Goal: Task Accomplishment & Management: Manage account settings

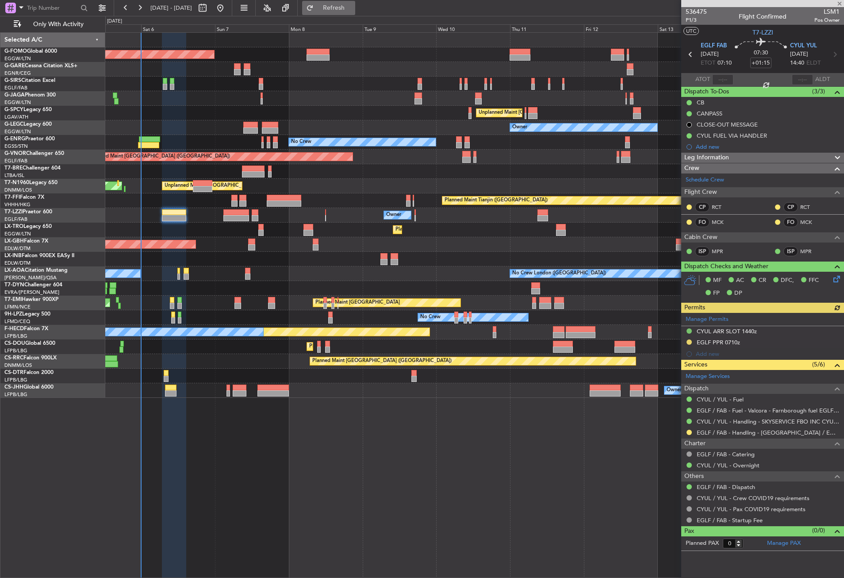
click at [347, 5] on span "Refresh" at bounding box center [334, 8] width 37 height 6
click at [214, 273] on div "No Crew London (Farnborough) No Crew Dublin (Dublin Intl)" at bounding box center [474, 273] width 739 height 15
click at [301, 446] on div "Planned Maint London (Luton) Planned Maint London (Farnborough) Unplanned Maint…" at bounding box center [474, 305] width 739 height 546
click at [340, 13] on button "Refresh" at bounding box center [328, 8] width 53 height 14
click at [357, 268] on div "No Crew London (Farnborough) No Crew Dublin (Dublin Intl)" at bounding box center [474, 273] width 739 height 15
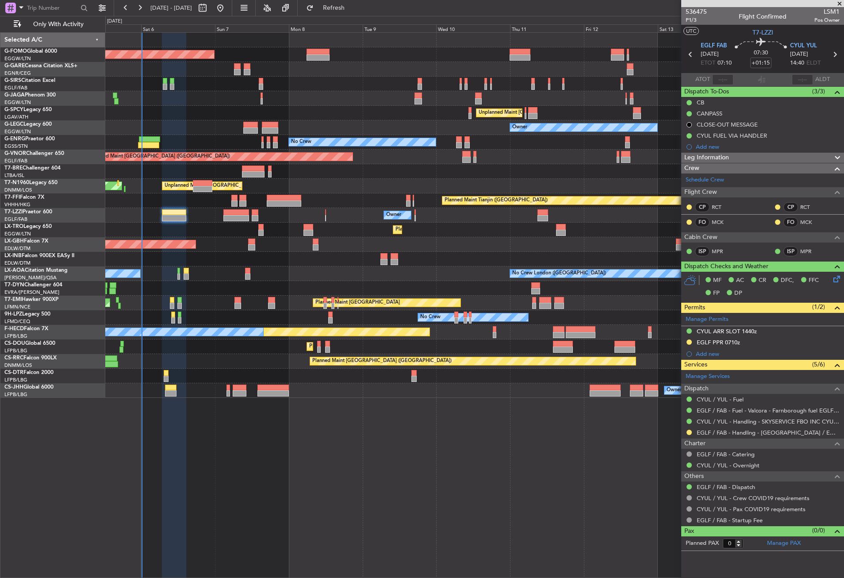
click at [228, 258] on div at bounding box center [474, 259] width 739 height 15
click at [270, 420] on div "Planned Maint London (Luton) Planned Maint London (Farnborough) Unplanned Maint…" at bounding box center [474, 305] width 739 height 546
click at [346, 13] on button "Refresh" at bounding box center [328, 8] width 53 height 14
click at [341, 5] on button "Refresh" at bounding box center [328, 8] width 53 height 14
click at [376, 465] on div "Planned Maint London (Luton) Planned Maint London (Farnborough) Unplanned Maint…" at bounding box center [474, 305] width 739 height 546
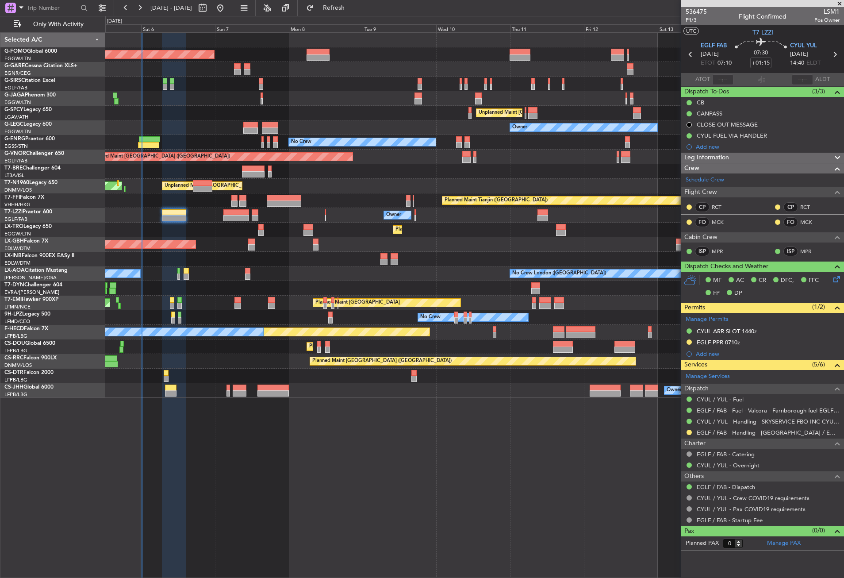
click at [229, 250] on div "Planned Maint Dubai (Dubai Intl) Planned Maint Nurnberg" at bounding box center [474, 244] width 739 height 15
click at [406, 478] on div "Planned Maint London (Luton) Planned Maint London (Farnborough) Unplanned Maint…" at bounding box center [474, 305] width 739 height 546
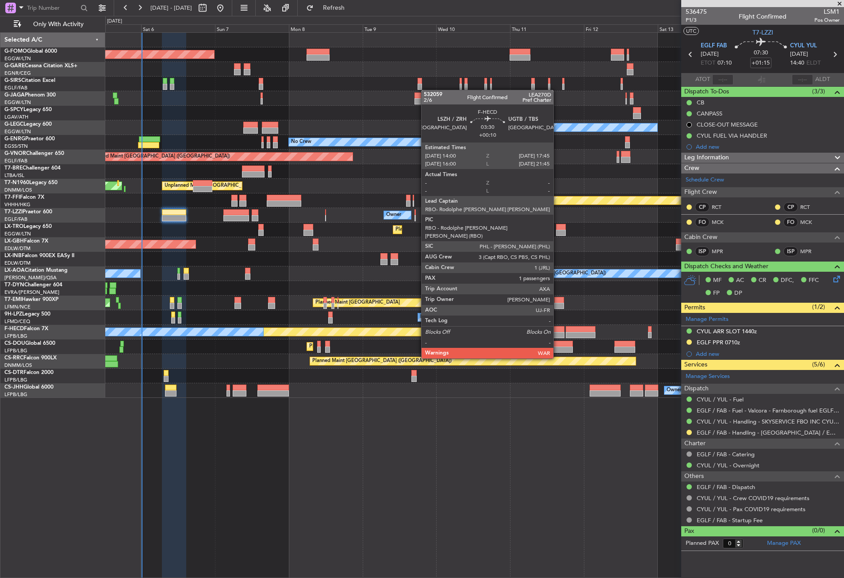
click at [558, 334] on div at bounding box center [559, 335] width 12 height 6
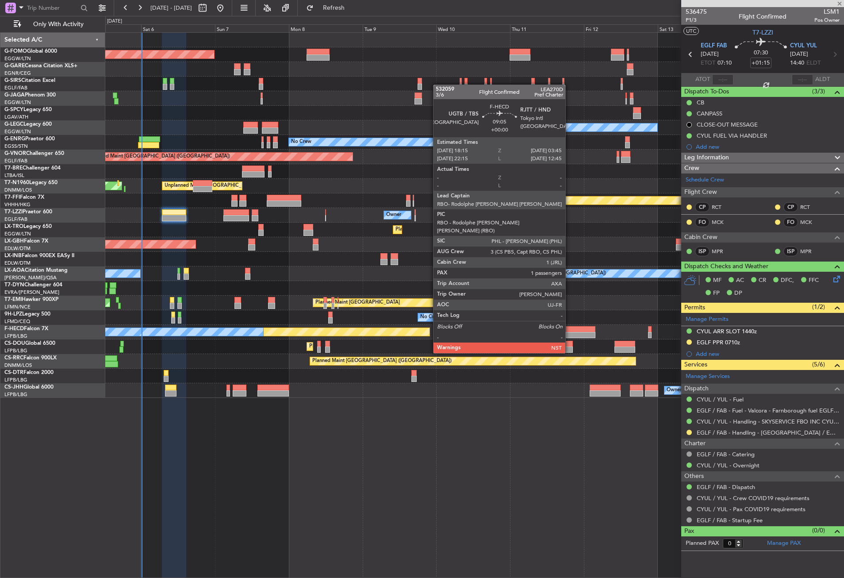
type input "+00:10"
type input "1"
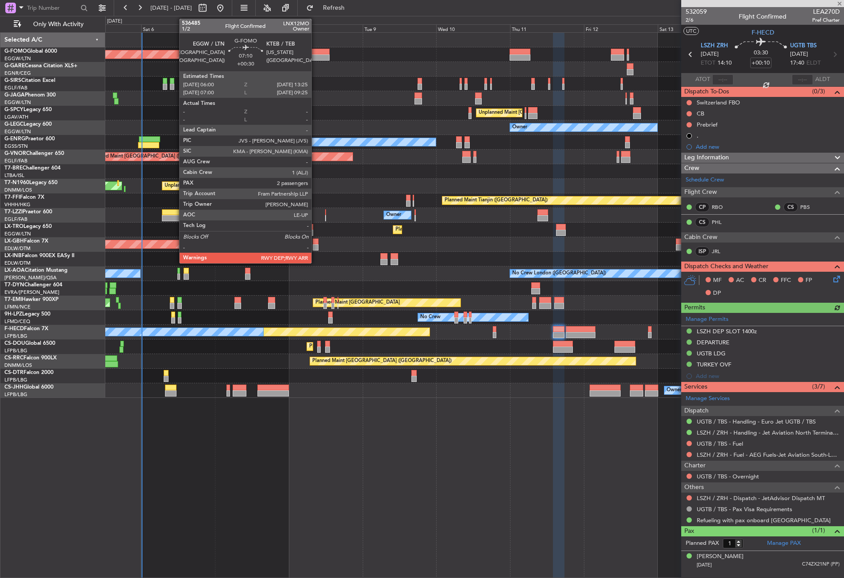
click at [316, 51] on div at bounding box center [318, 52] width 23 height 6
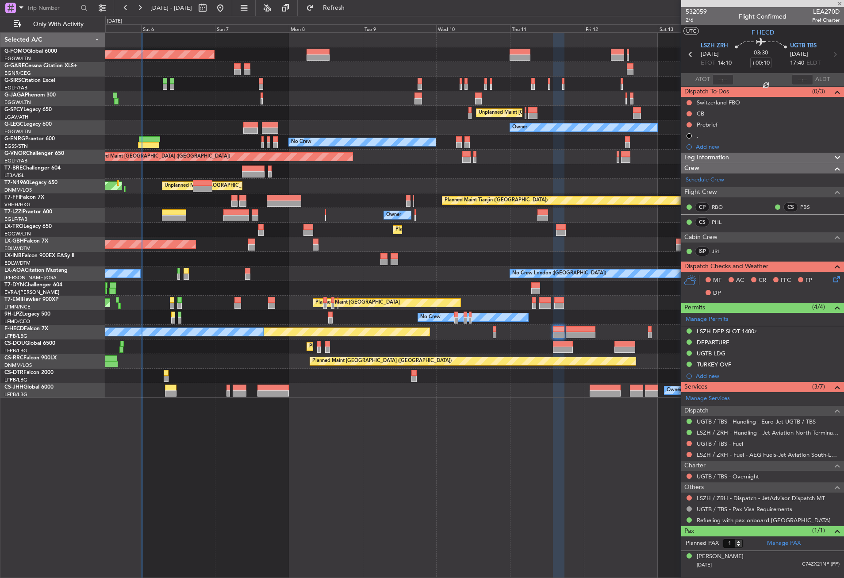
type input "+00:30"
type input "2"
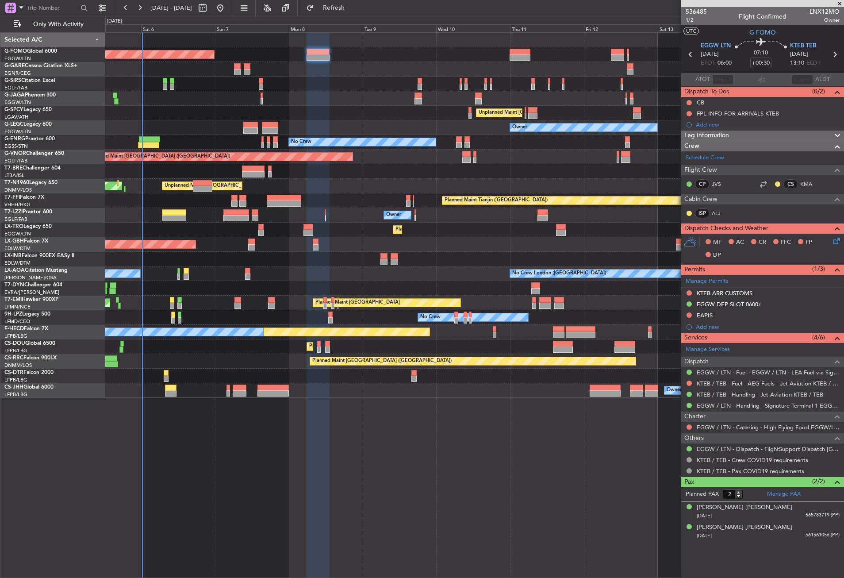
click at [353, 457] on div "Planned Maint London (Luton) Planned Maint London (Farnborough) Unplanned Maint…" at bounding box center [474, 305] width 739 height 546
click at [689, 112] on button at bounding box center [689, 113] width 5 height 5
click at [677, 150] on li "Completed" at bounding box center [689, 152] width 47 height 13
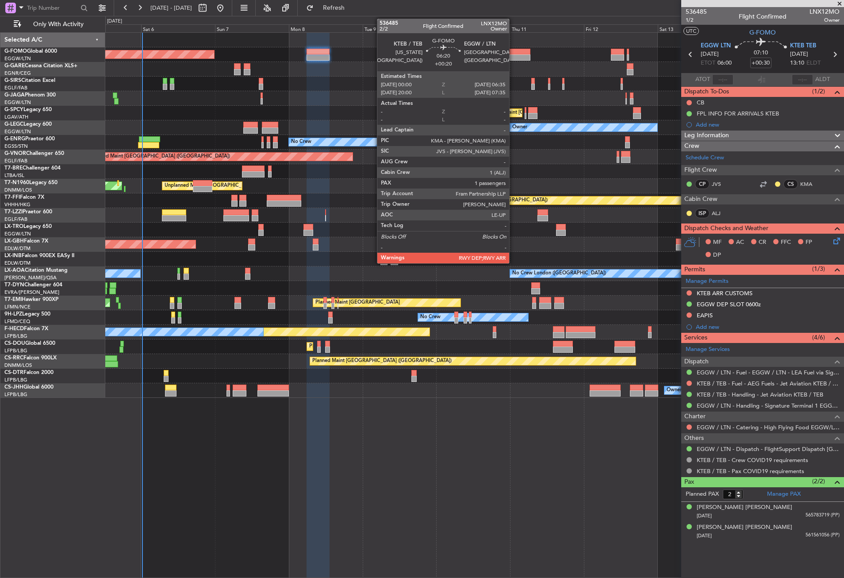
click at [513, 53] on div at bounding box center [520, 52] width 20 height 6
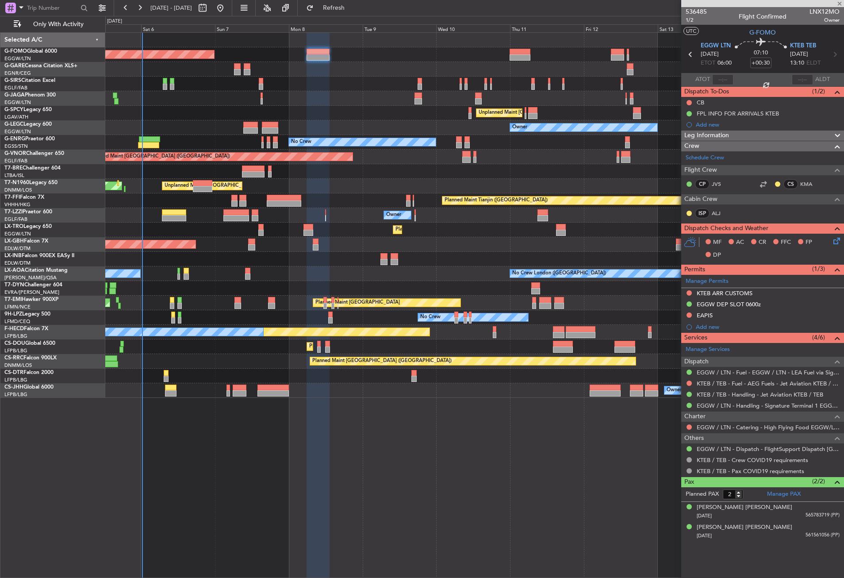
type input "+00:20"
type input "1"
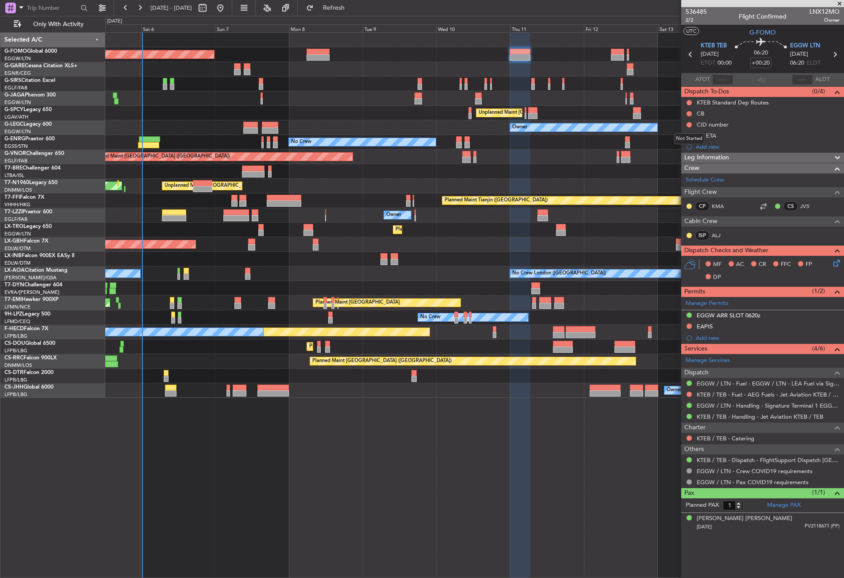
click at [689, 127] on mat-tooltip-component "Not Started" at bounding box center [689, 138] width 42 height 23
click at [689, 122] on button at bounding box center [689, 124] width 5 height 5
click at [681, 172] on li "Cancelled" at bounding box center [689, 176] width 47 height 13
click at [703, 335] on div "Add new" at bounding box center [764, 338] width 136 height 8
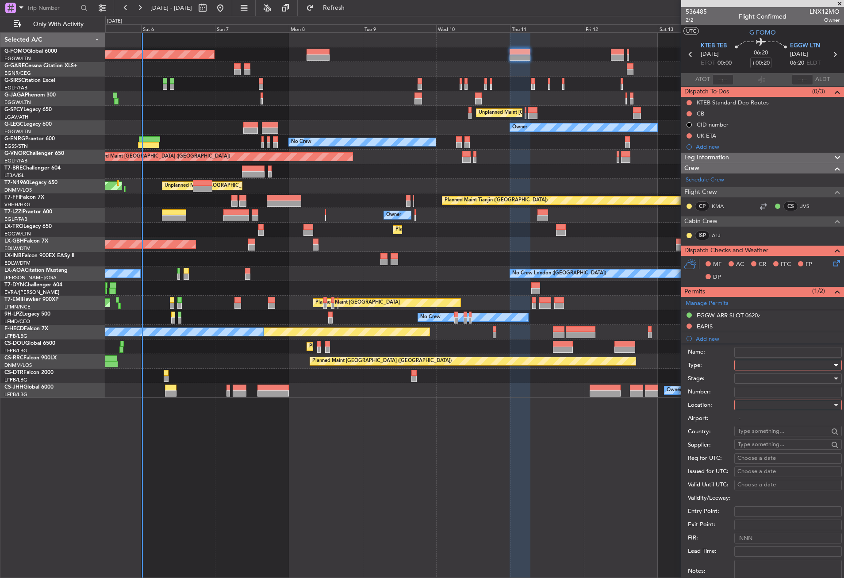
click at [741, 360] on div at bounding box center [785, 364] width 94 height 13
click at [749, 445] on span "CID" at bounding box center [785, 449] width 93 height 13
click at [750, 407] on div at bounding box center [785, 404] width 94 height 13
click at [752, 419] on span "Departure" at bounding box center [785, 422] width 93 height 13
type input "KTEB / TEB"
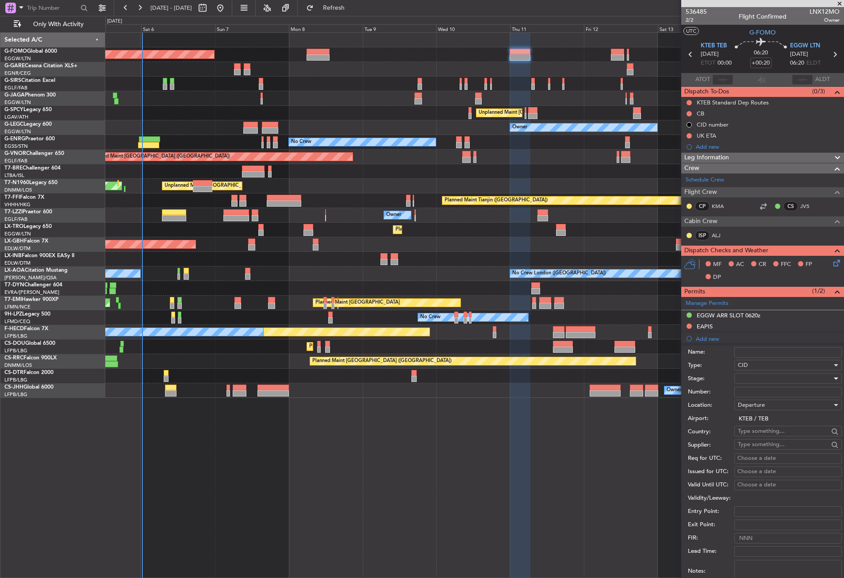
click at [747, 379] on div at bounding box center [785, 378] width 94 height 13
click at [753, 405] on span "Not Requested" at bounding box center [785, 409] width 93 height 13
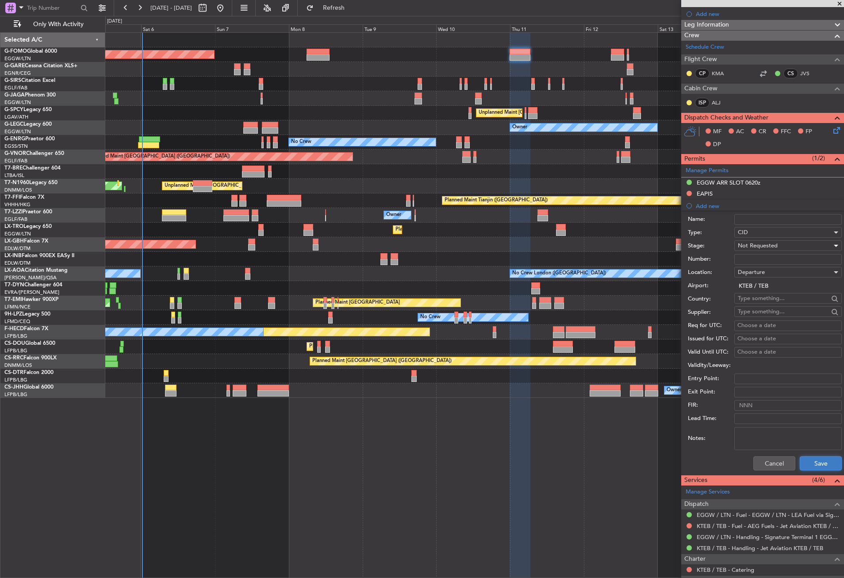
click at [811, 465] on button "Save" at bounding box center [821, 463] width 42 height 14
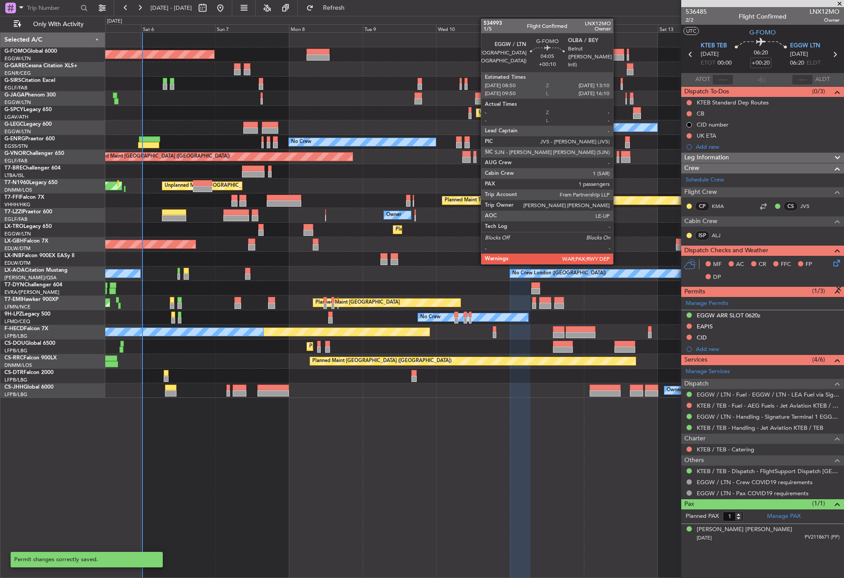
scroll to position [0, 0]
click at [617, 58] on div at bounding box center [618, 57] width 14 height 6
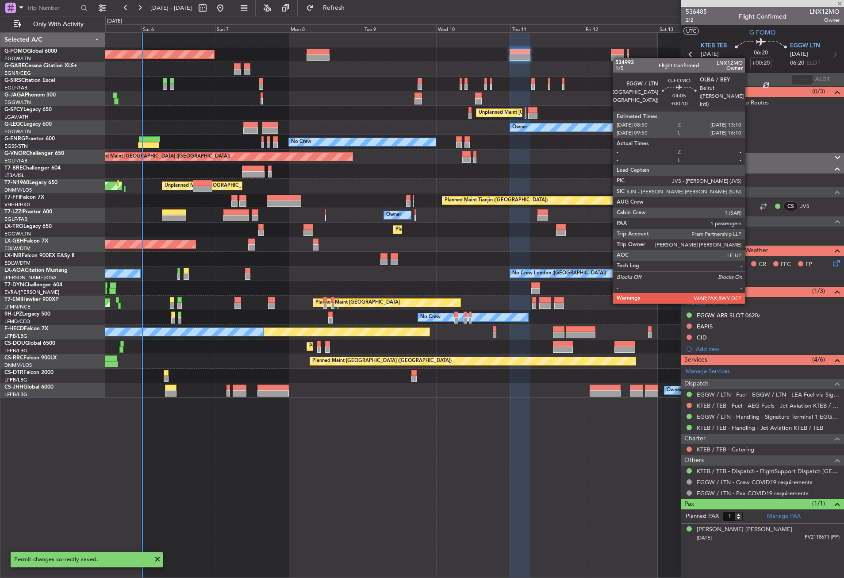
type input "+00:10"
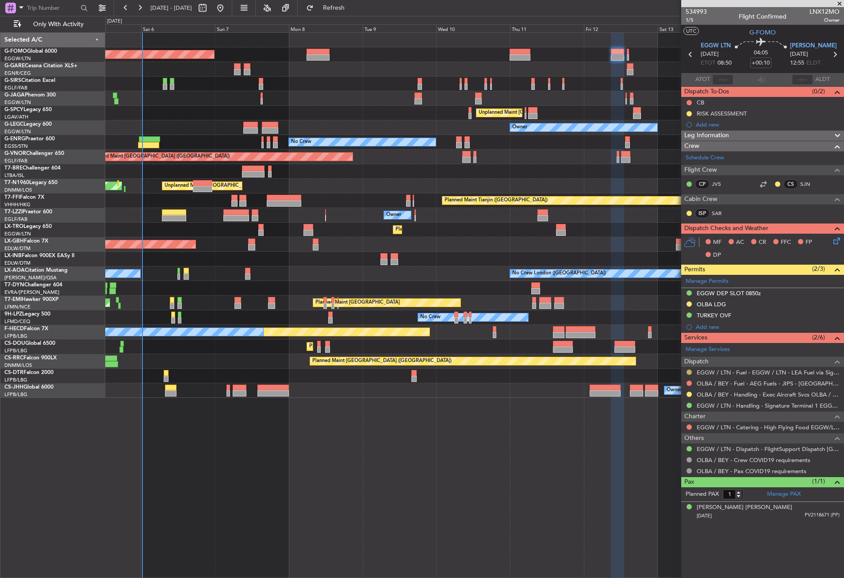
click at [687, 370] on button at bounding box center [689, 372] width 5 height 5
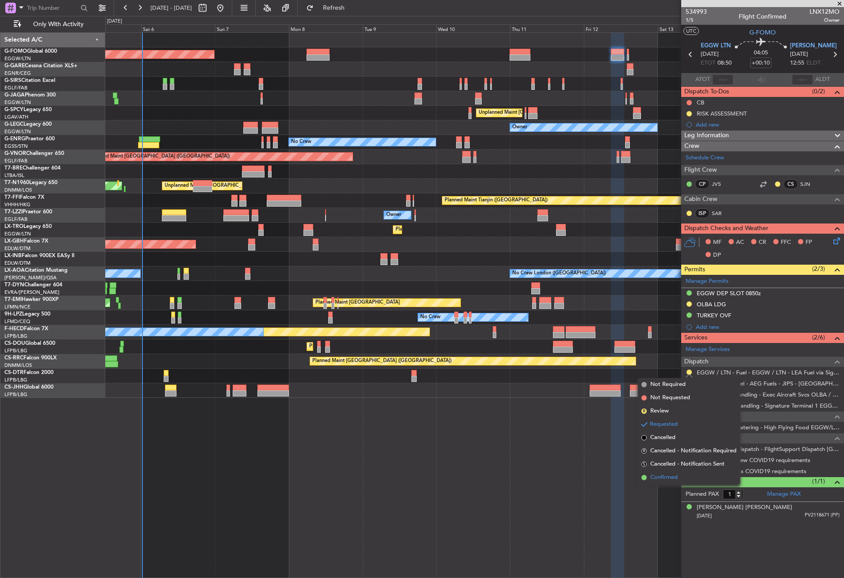
click at [670, 474] on span "Confirmed" at bounding box center [664, 477] width 27 height 9
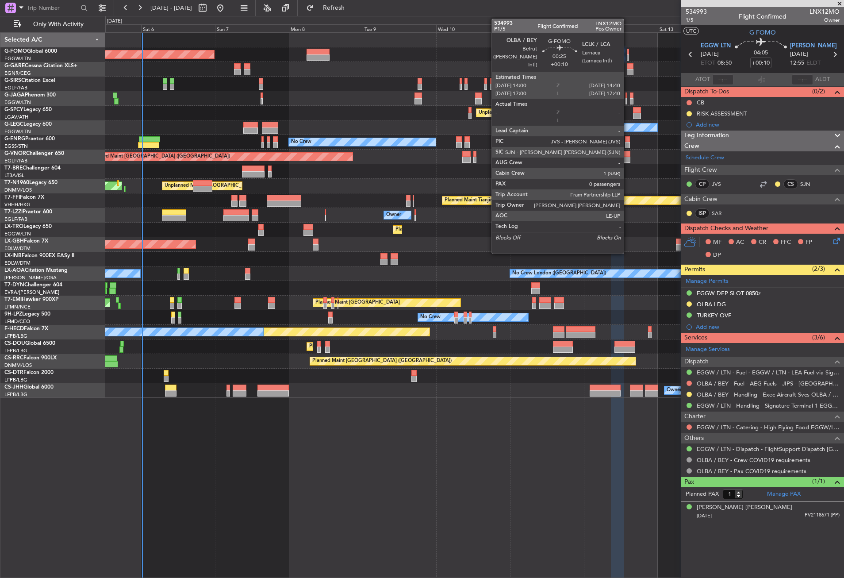
click at [628, 51] on div at bounding box center [628, 52] width 2 height 6
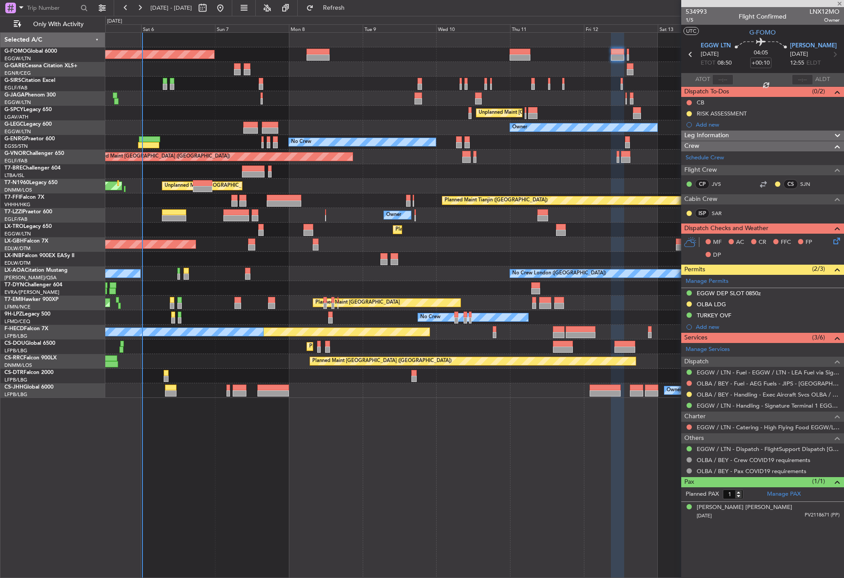
type input "0"
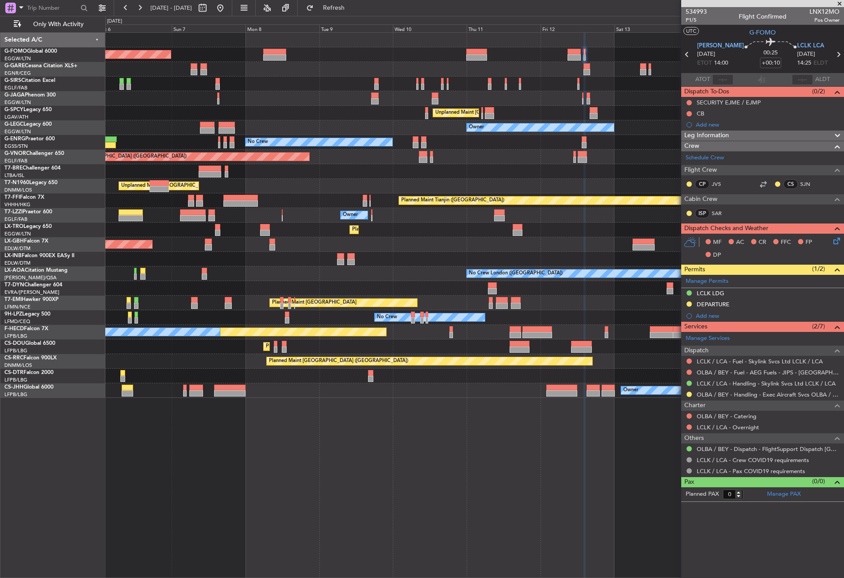
click at [546, 74] on div "Planned Maint London (Luton) Planned Maint London (Farnborough) Unplanned Maint…" at bounding box center [474, 215] width 739 height 365
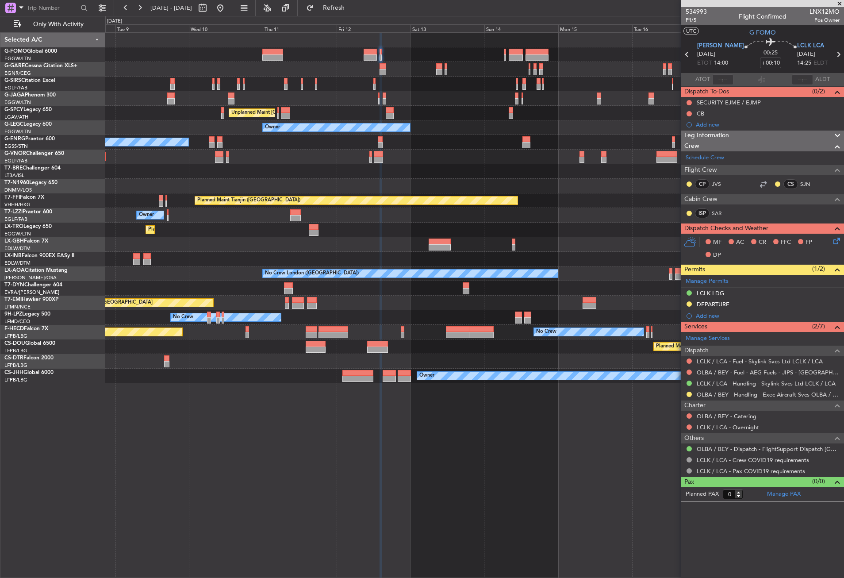
click at [409, 64] on div at bounding box center [474, 69] width 739 height 15
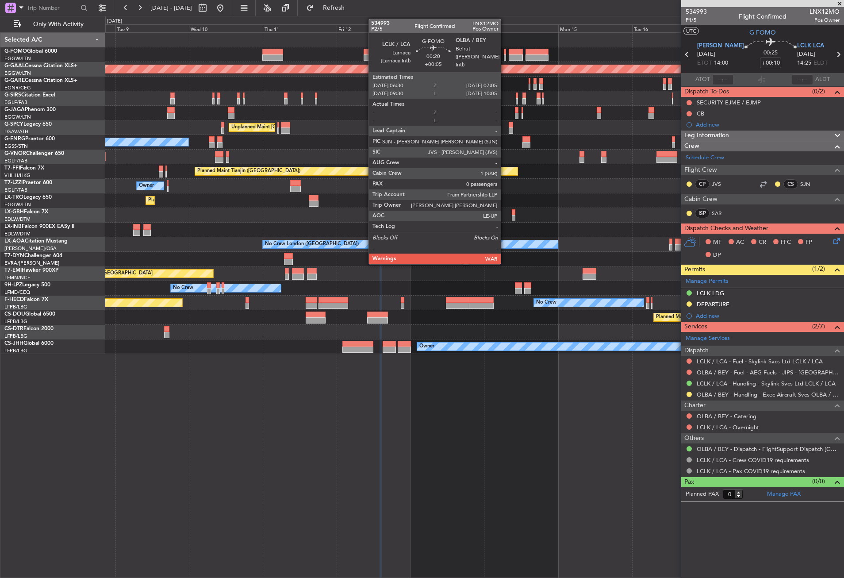
click at [505, 51] on div at bounding box center [505, 52] width 2 height 6
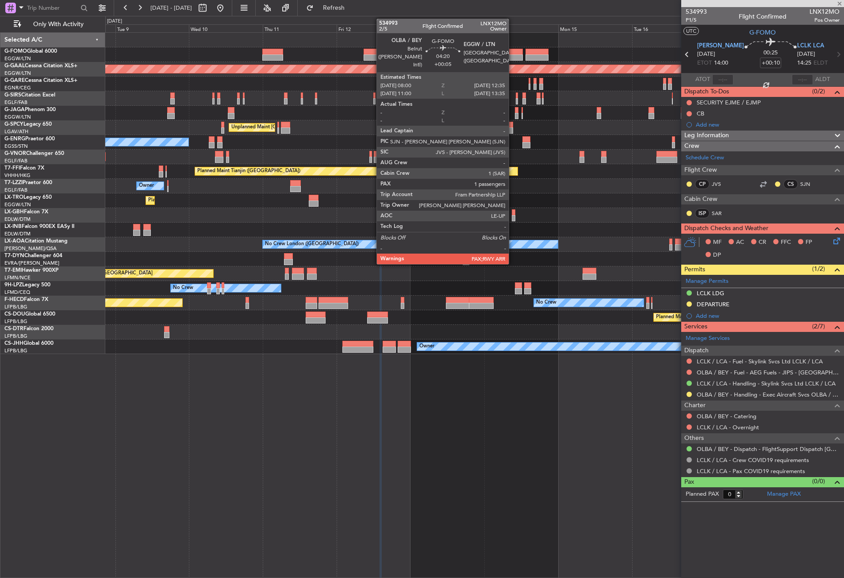
type input "+00:05"
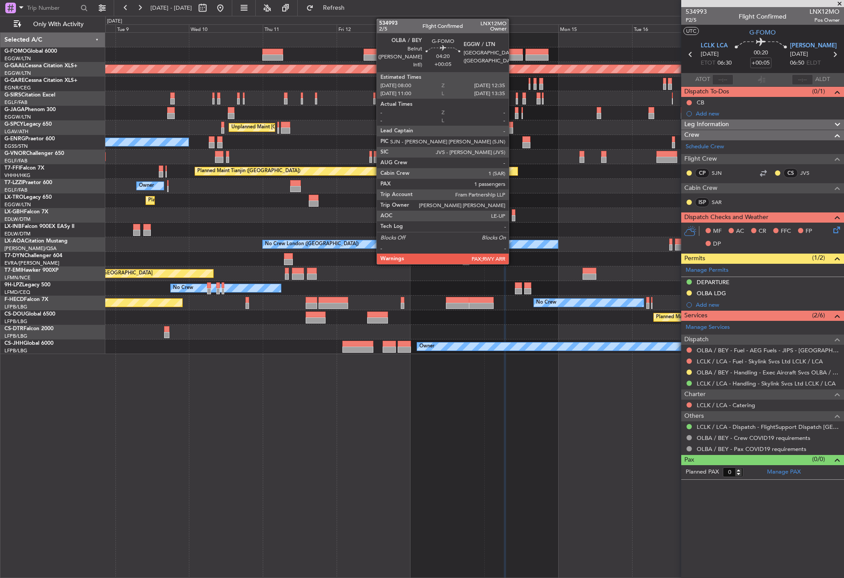
click at [513, 55] on div at bounding box center [516, 57] width 14 height 6
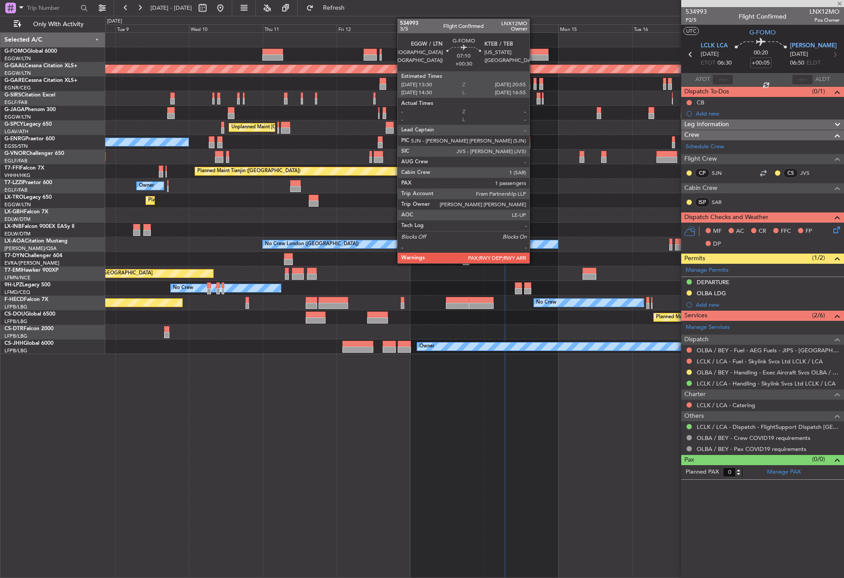
type input "1"
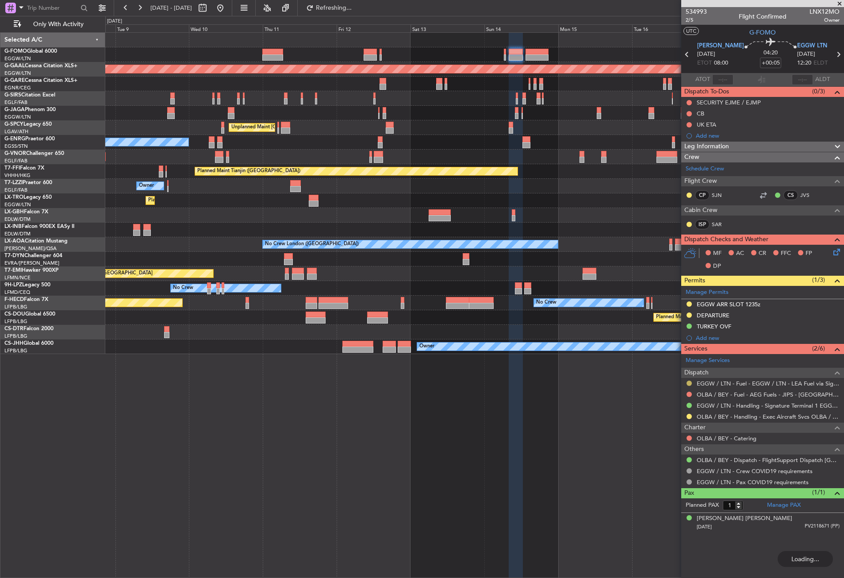
click at [689, 381] on button at bounding box center [689, 383] width 5 height 5
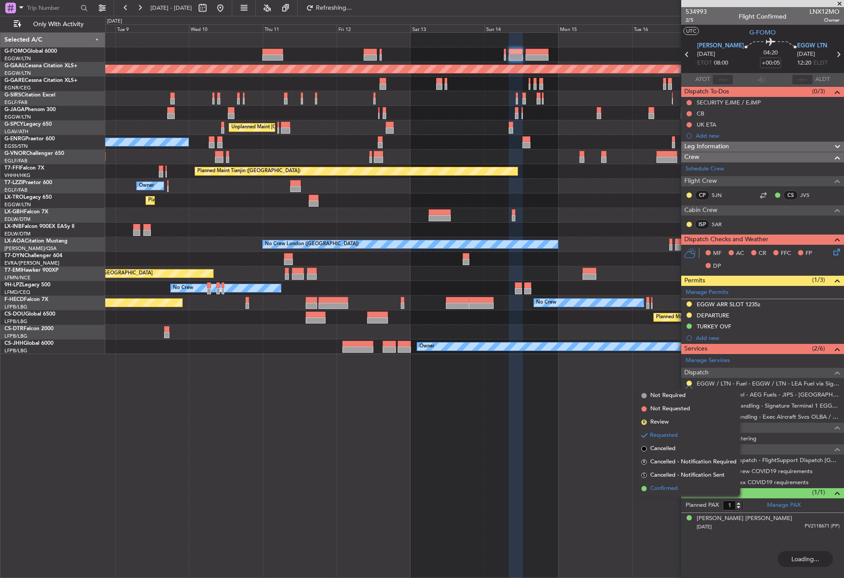
click at [655, 484] on span "Confirmed" at bounding box center [664, 488] width 27 height 9
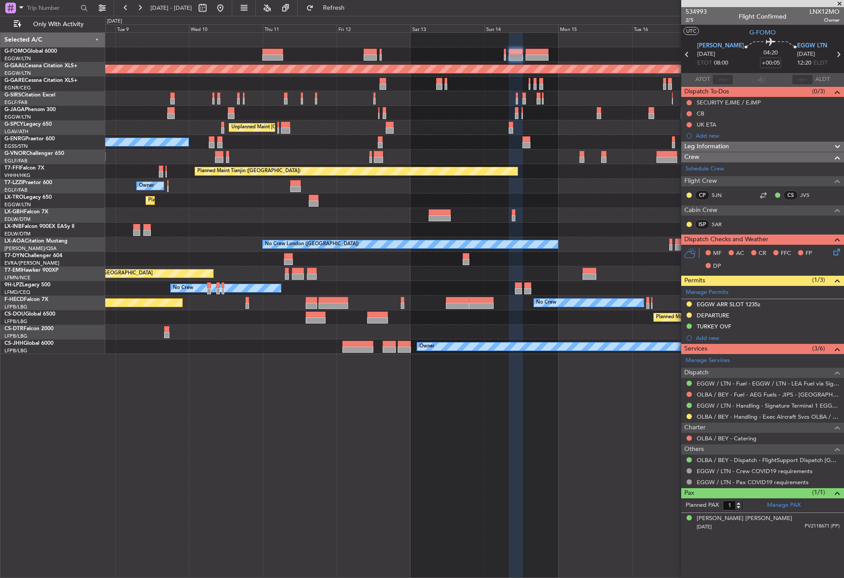
click at [690, 18] on mat-tooltip-component "Trip Number" at bounding box center [696, 27] width 44 height 23
click at [692, 21] on span "2/5" at bounding box center [696, 20] width 21 height 8
click at [705, 147] on span "Leg Information" at bounding box center [707, 147] width 45 height 10
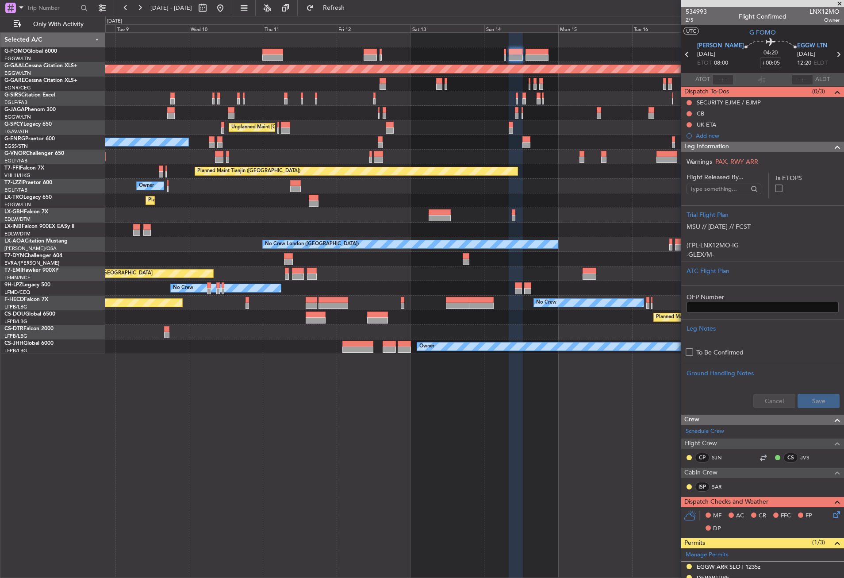
click at [699, 143] on span "Leg Information" at bounding box center [707, 147] width 45 height 10
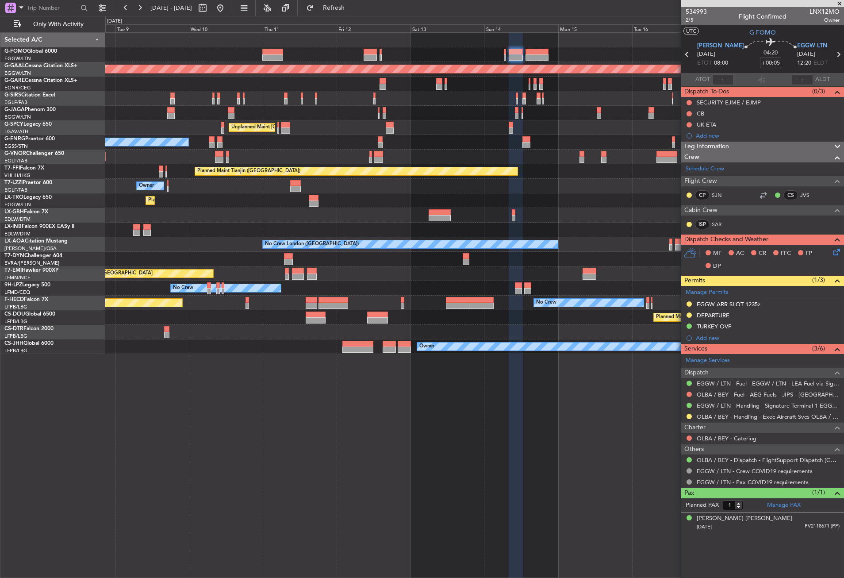
click at [666, 443] on div "Planned Maint London (Luton) Planned Maint Dusseldorf Unplanned Maint Athens (E…" at bounding box center [474, 305] width 739 height 546
click at [401, 378] on div "Planned Maint London (Luton) Planned Maint Dusseldorf Unplanned Maint Athens (E…" at bounding box center [474, 305] width 739 height 546
click at [408, 402] on div "Planned Maint London (Luton) Planned Maint Dusseldorf Unplanned Maint Athens (E…" at bounding box center [474, 305] width 739 height 546
click at [694, 17] on span "2/5" at bounding box center [696, 20] width 21 height 8
click at [298, 142] on div "No Crew" at bounding box center [474, 142] width 739 height 15
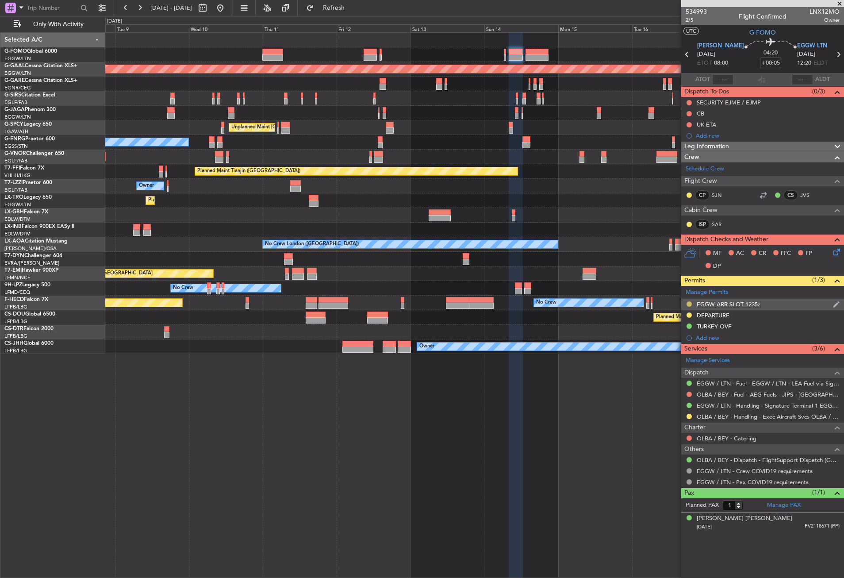
click at [689, 301] on button at bounding box center [689, 303] width 5 height 5
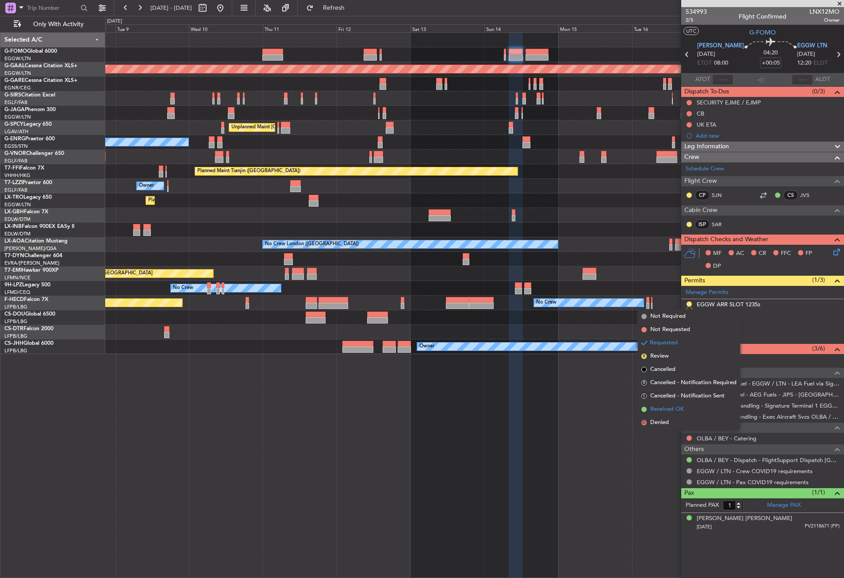
click at [661, 405] on span "Received OK" at bounding box center [668, 409] width 34 height 9
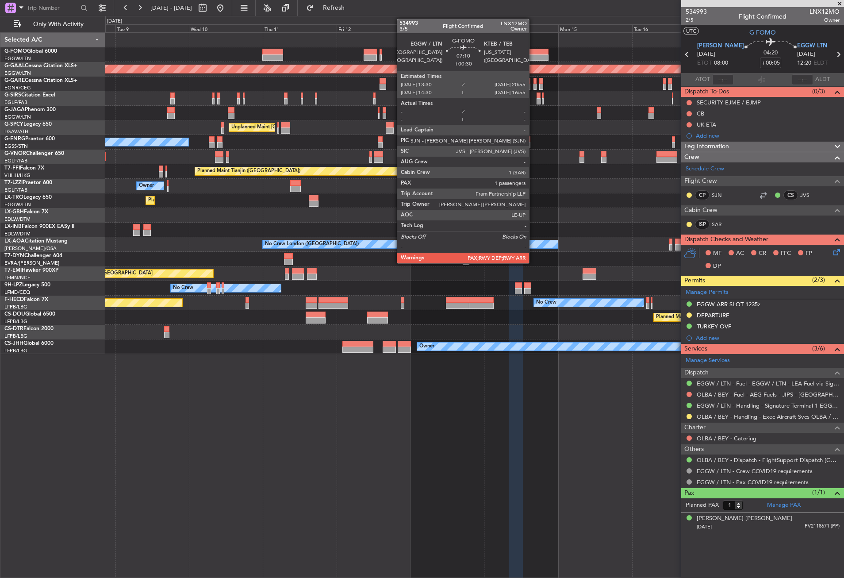
click at [533, 57] on div at bounding box center [537, 57] width 23 height 6
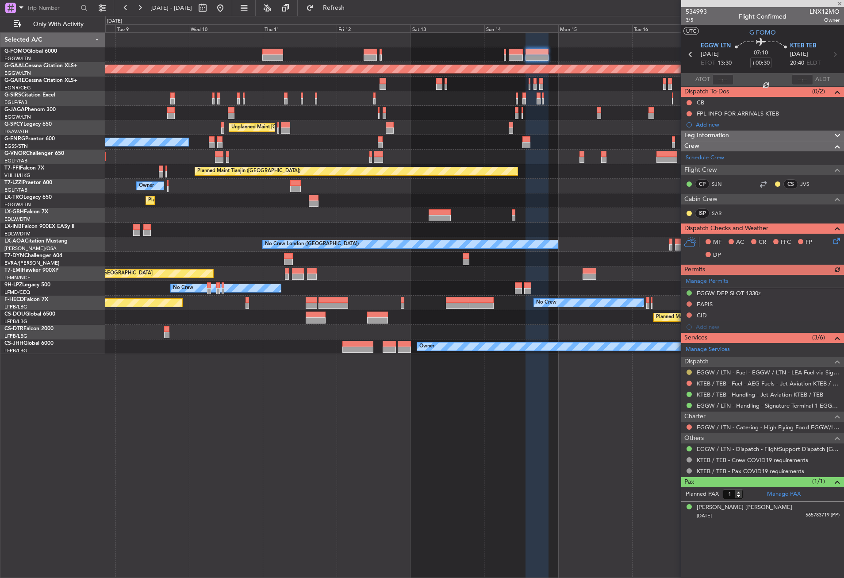
click at [691, 370] on button at bounding box center [689, 372] width 5 height 5
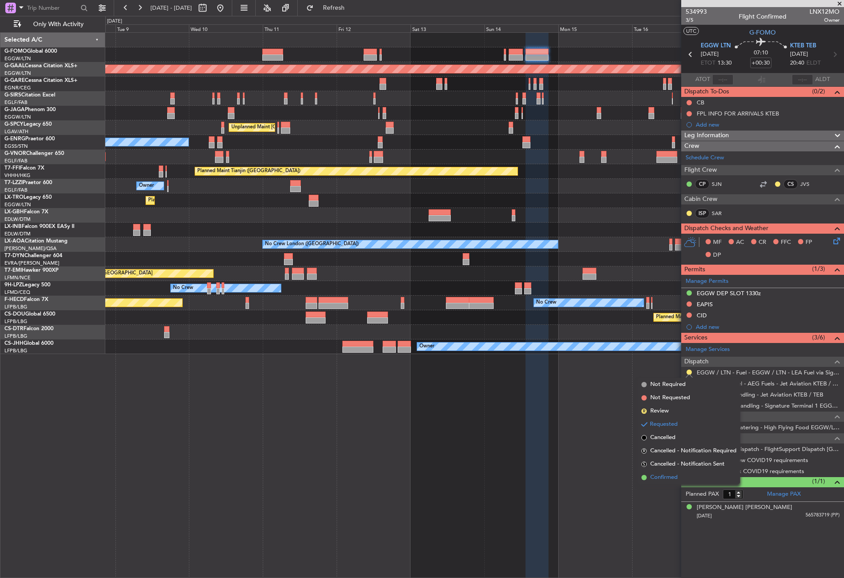
click at [651, 471] on li "Confirmed" at bounding box center [689, 477] width 102 height 13
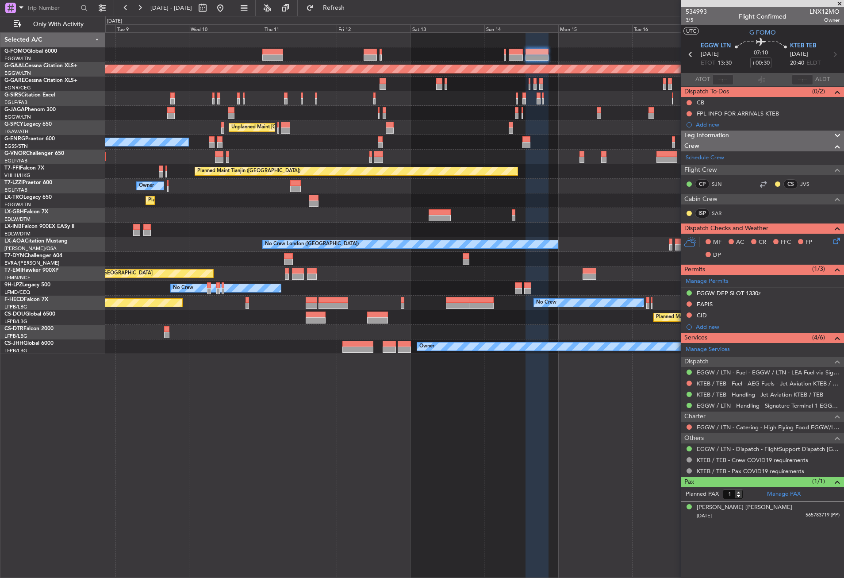
click at [702, 131] on span "Leg Information" at bounding box center [707, 136] width 45 height 10
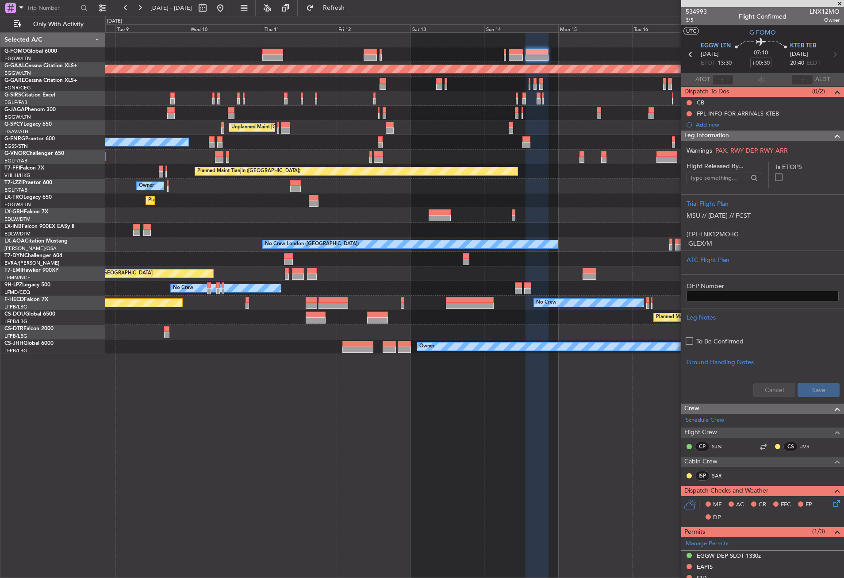
click at [702, 132] on span "Leg Information" at bounding box center [707, 136] width 45 height 10
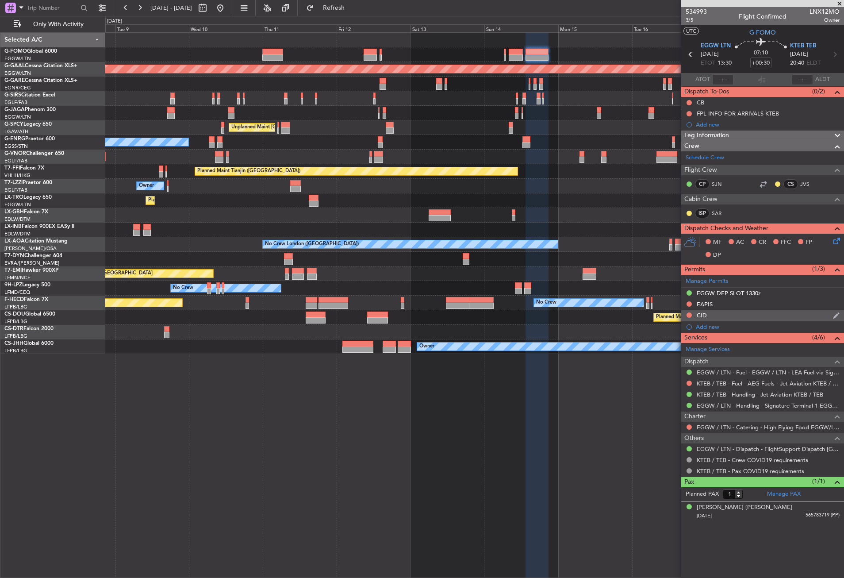
click at [730, 315] on div "CID" at bounding box center [763, 315] width 163 height 11
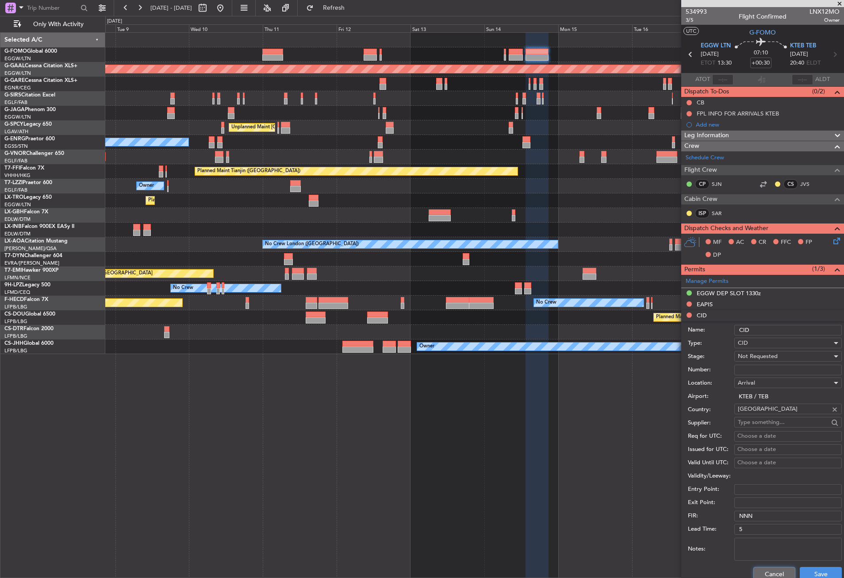
click at [773, 569] on button "Cancel" at bounding box center [775, 574] width 42 height 14
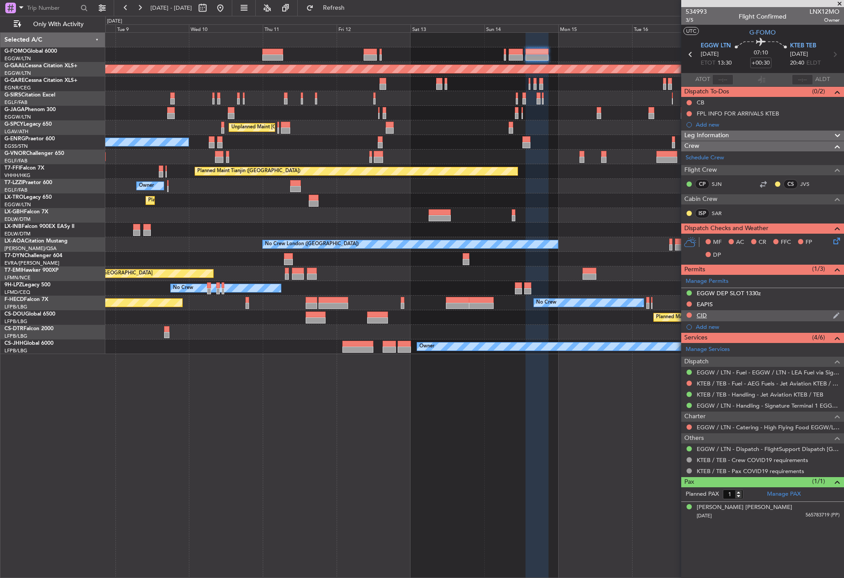
click at [705, 312] on div "CID" at bounding box center [702, 316] width 10 height 8
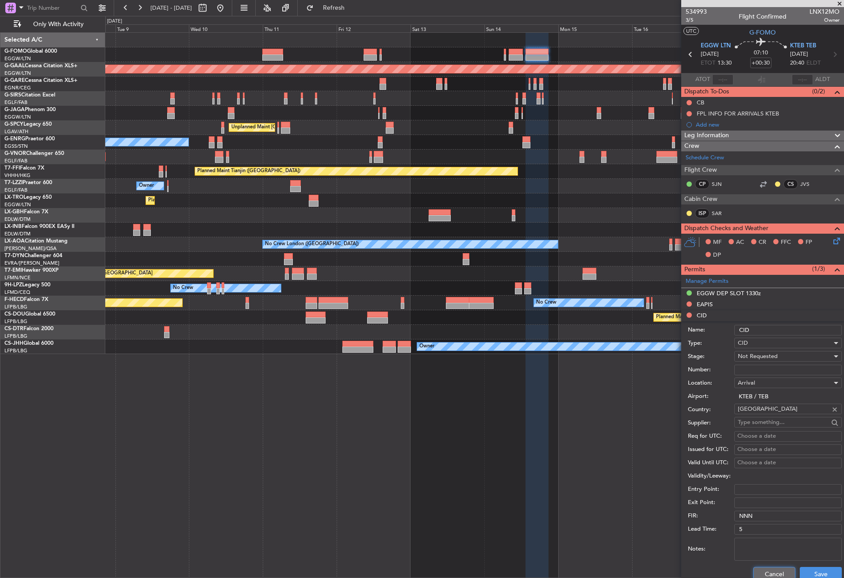
click at [772, 573] on button "Cancel" at bounding box center [775, 574] width 42 height 14
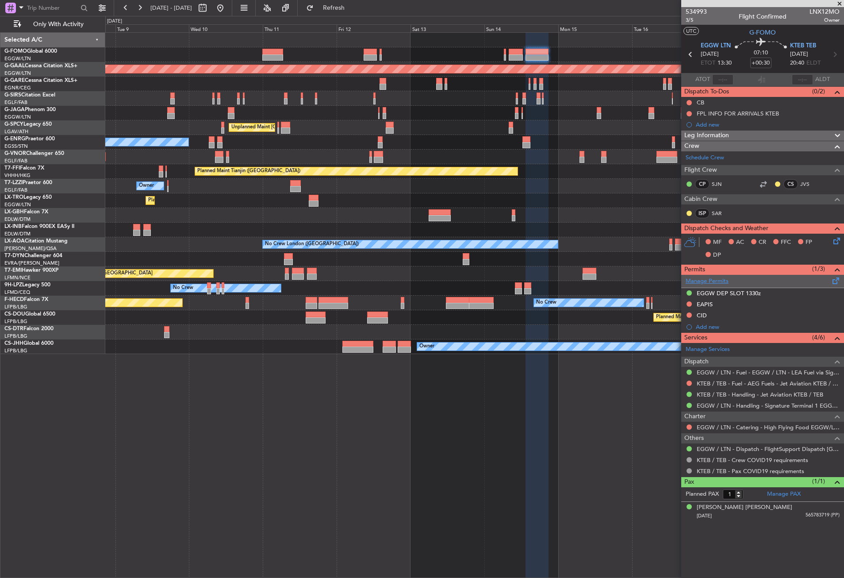
click at [701, 283] on link "Manage Permits" at bounding box center [707, 281] width 43 height 9
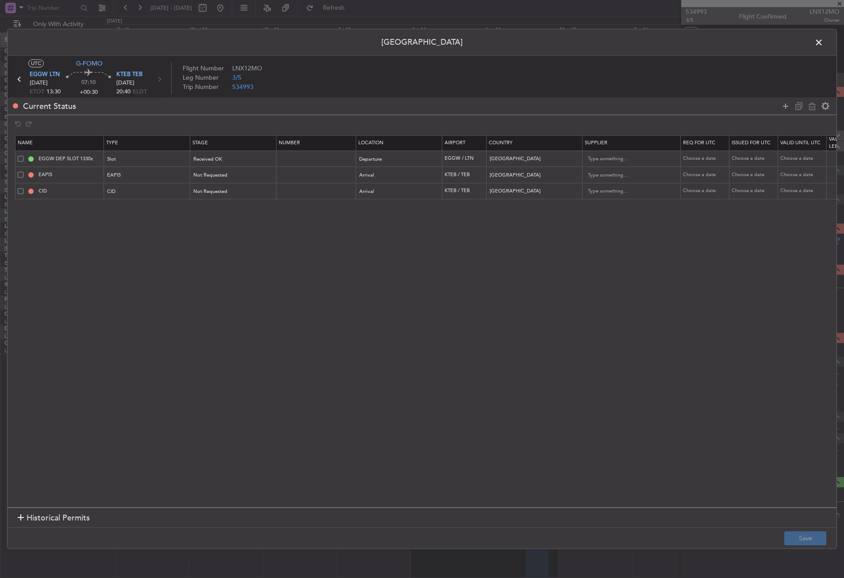
click at [21, 189] on span at bounding box center [21, 191] width 6 height 6
click at [24, 188] on input "checkbox" at bounding box center [24, 188] width 0 height 0
click at [816, 108] on icon at bounding box center [812, 106] width 11 height 11
click at [820, 537] on button "Save" at bounding box center [806, 538] width 42 height 14
click at [824, 42] on span at bounding box center [824, 45] width 0 height 18
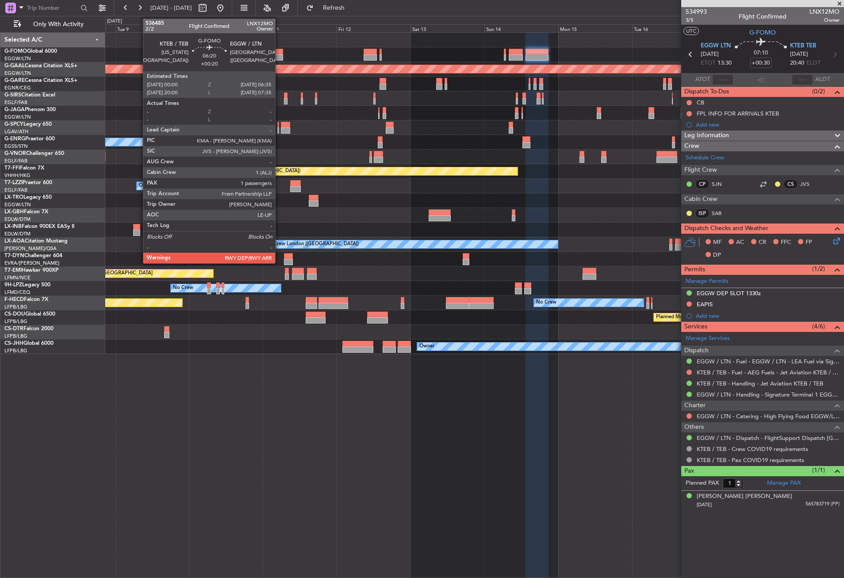
click at [279, 51] on div at bounding box center [272, 52] width 20 height 6
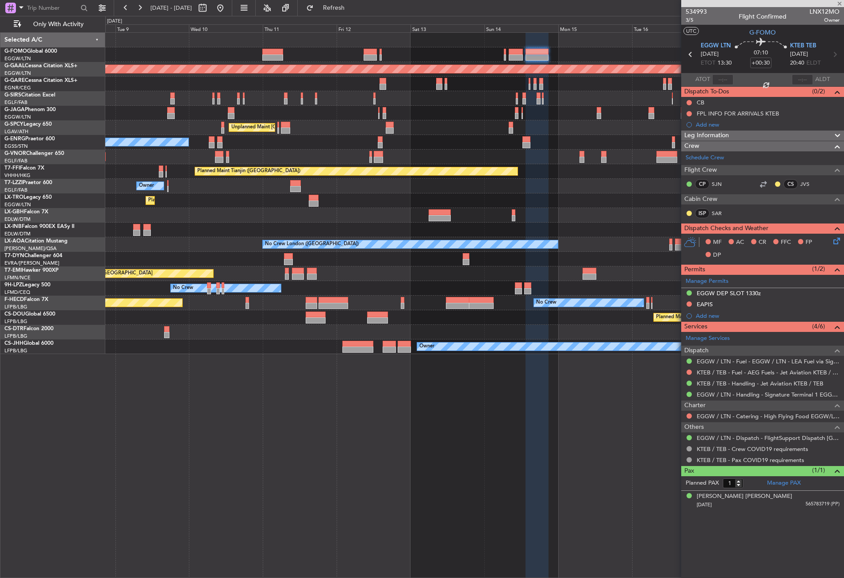
type input "+00:20"
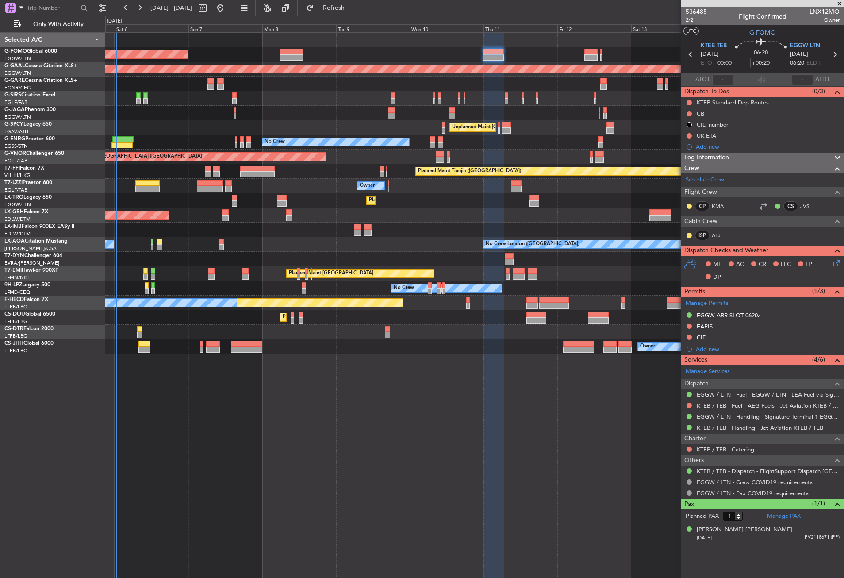
click at [537, 147] on div "No Crew" at bounding box center [474, 142] width 739 height 15
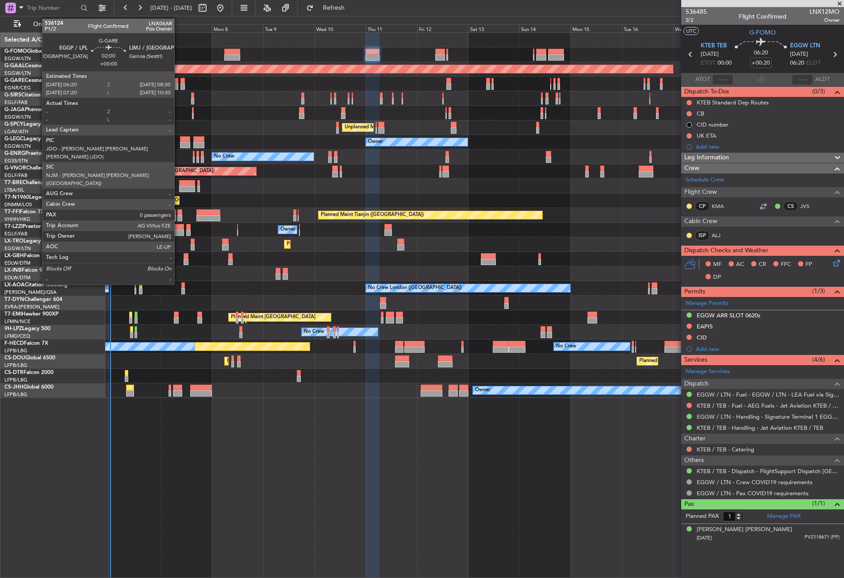
click at [178, 85] on div at bounding box center [175, 87] width 5 height 6
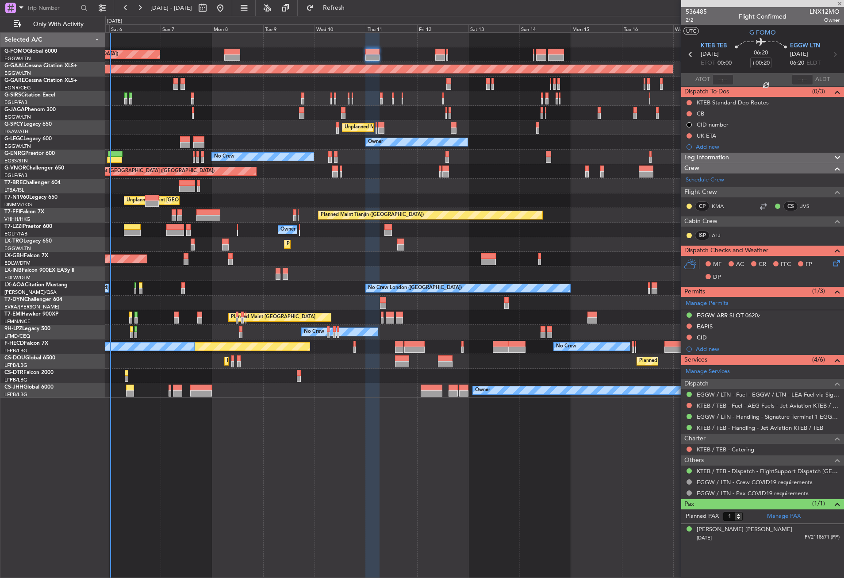
type input "0"
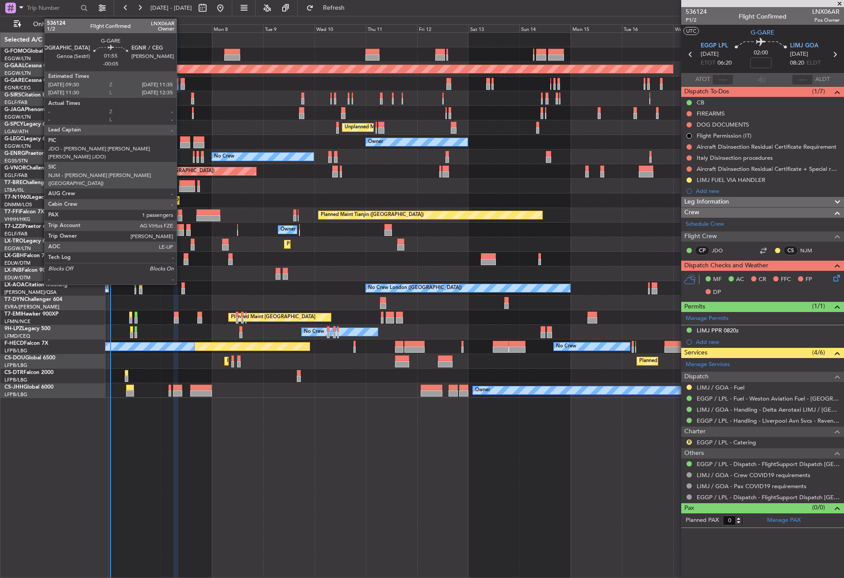
click at [181, 87] on div at bounding box center [183, 87] width 5 height 6
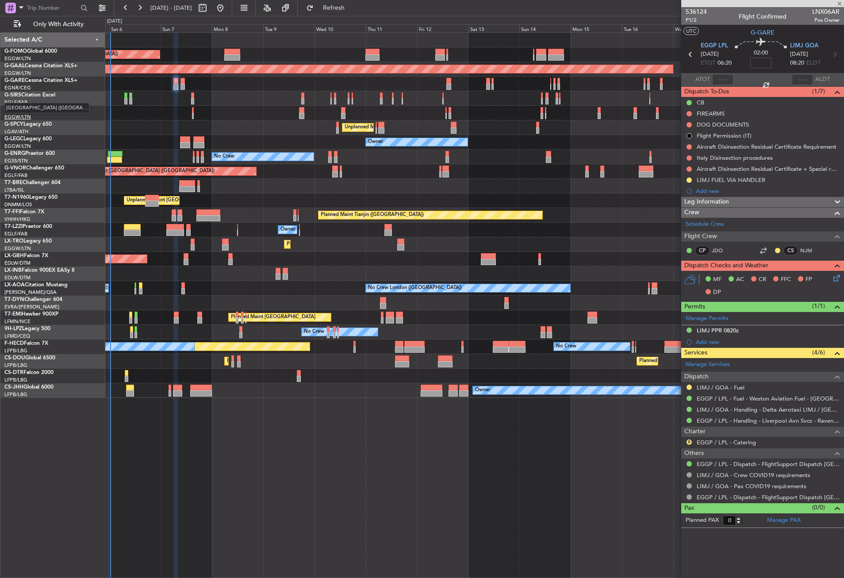
type input "-00:05"
type input "1"
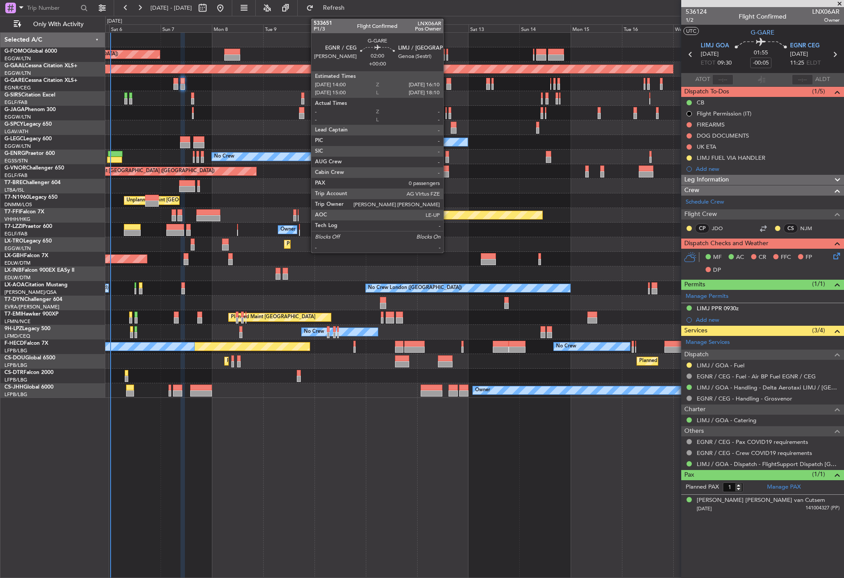
click at [447, 82] on div at bounding box center [449, 81] width 5 height 6
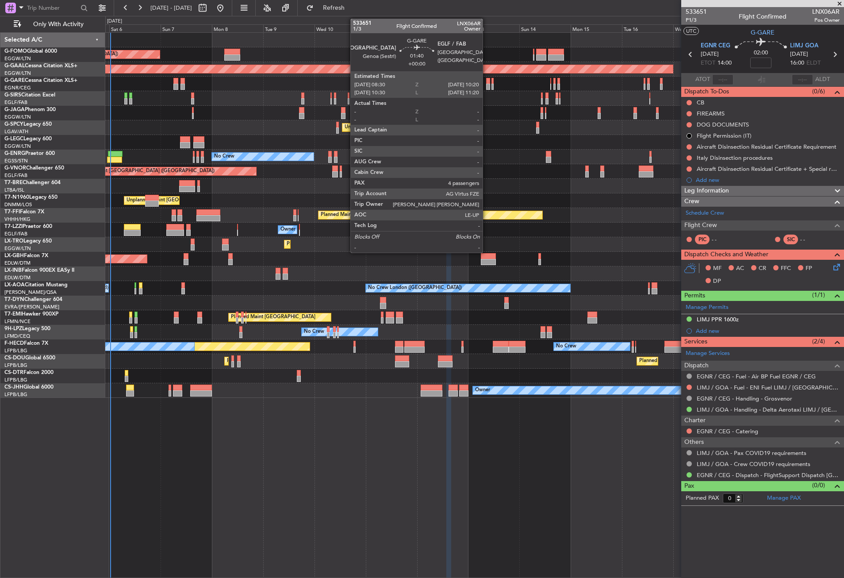
click at [487, 84] on div at bounding box center [488, 87] width 4 height 6
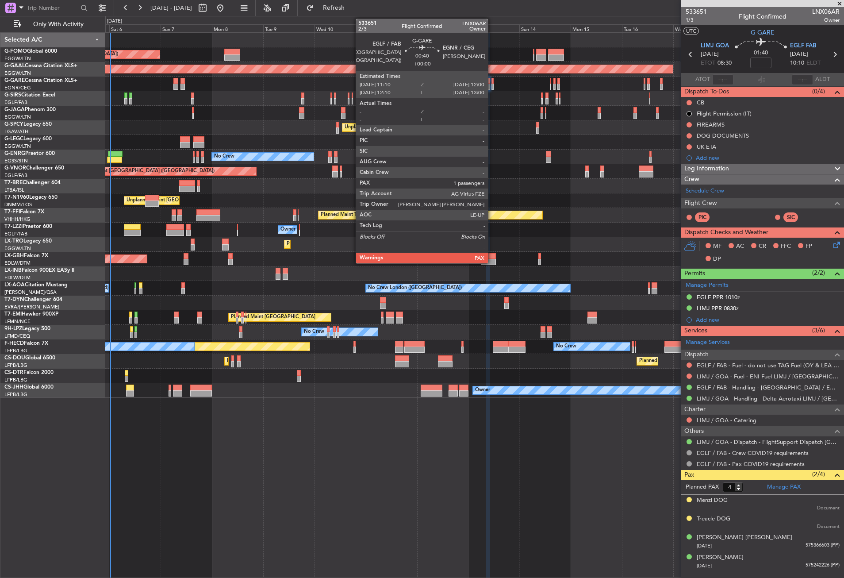
click at [492, 85] on div at bounding box center [493, 87] width 2 height 6
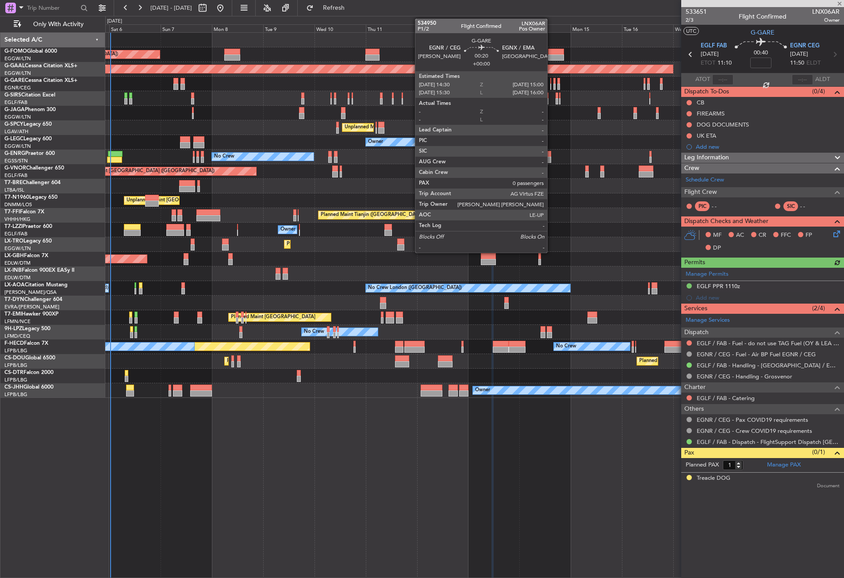
click at [551, 81] on div at bounding box center [551, 81] width 1 height 6
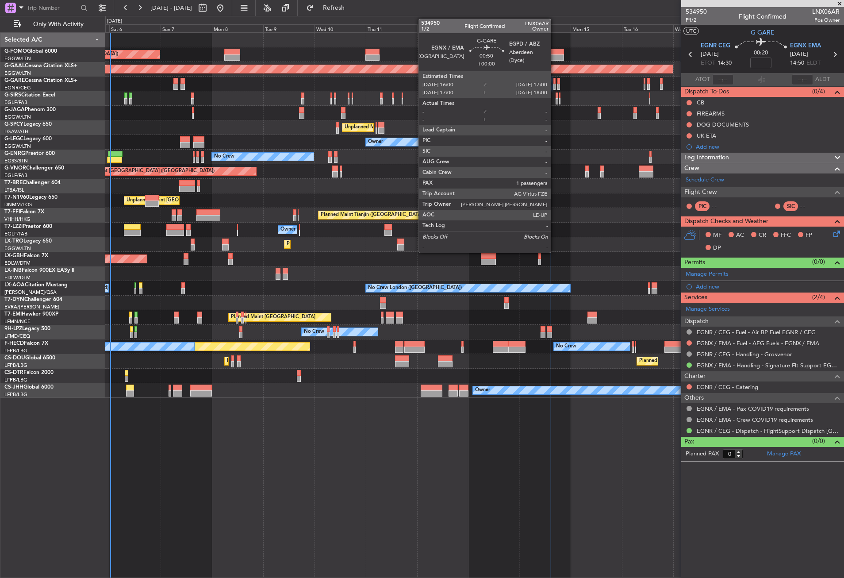
click at [555, 84] on div at bounding box center [555, 87] width 2 height 6
click at [558, 86] on div at bounding box center [559, 87] width 3 height 6
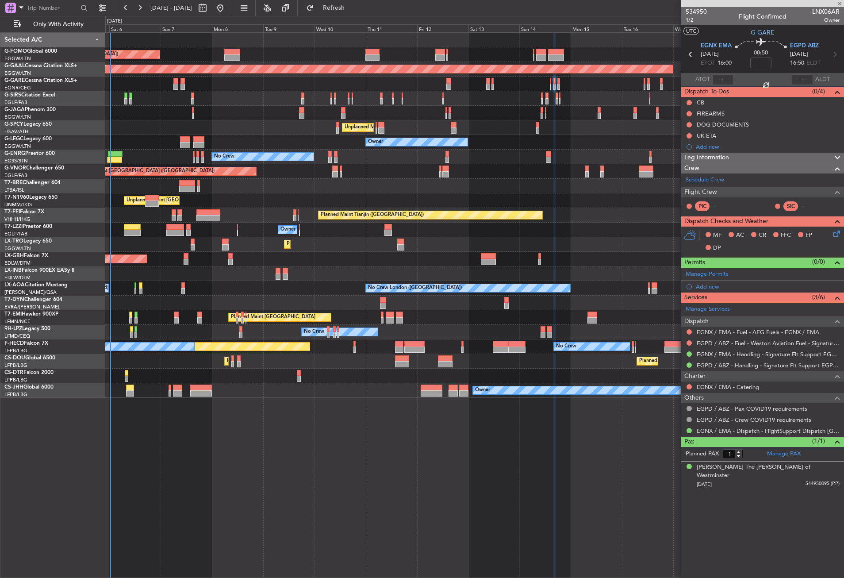
type input "0"
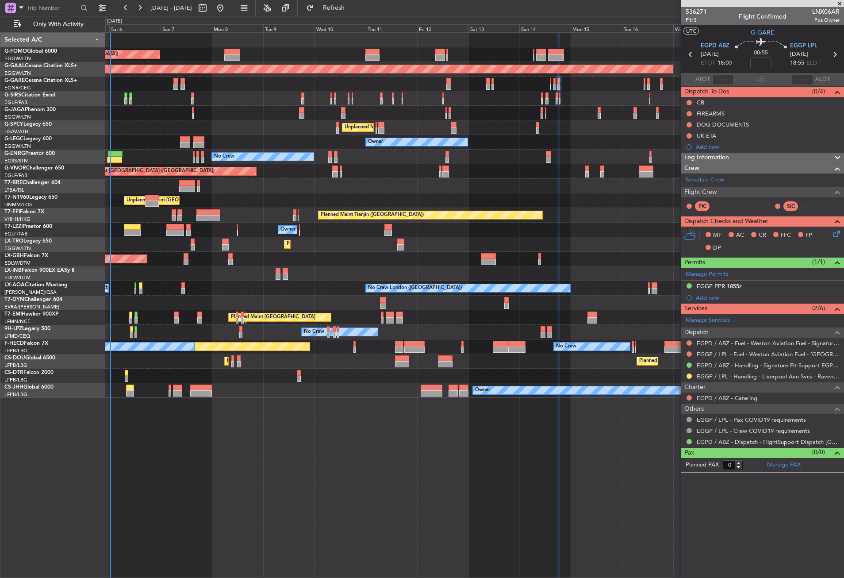
click at [181, 461] on div "Planned Maint [GEOGRAPHIC_DATA] ([GEOGRAPHIC_DATA]) Planned [GEOGRAPHIC_DATA] P…" at bounding box center [474, 305] width 739 height 546
click at [287, 408] on div "Planned Maint [GEOGRAPHIC_DATA] ([GEOGRAPHIC_DATA]) Planned [GEOGRAPHIC_DATA] P…" at bounding box center [474, 305] width 739 height 546
click at [369, 468] on div "Planned Maint [GEOGRAPHIC_DATA] ([GEOGRAPHIC_DATA]) Planned [GEOGRAPHIC_DATA] P…" at bounding box center [474, 305] width 739 height 546
click at [370, 467] on div "Planned Maint [GEOGRAPHIC_DATA] ([GEOGRAPHIC_DATA]) Planned [GEOGRAPHIC_DATA] P…" at bounding box center [474, 305] width 739 height 546
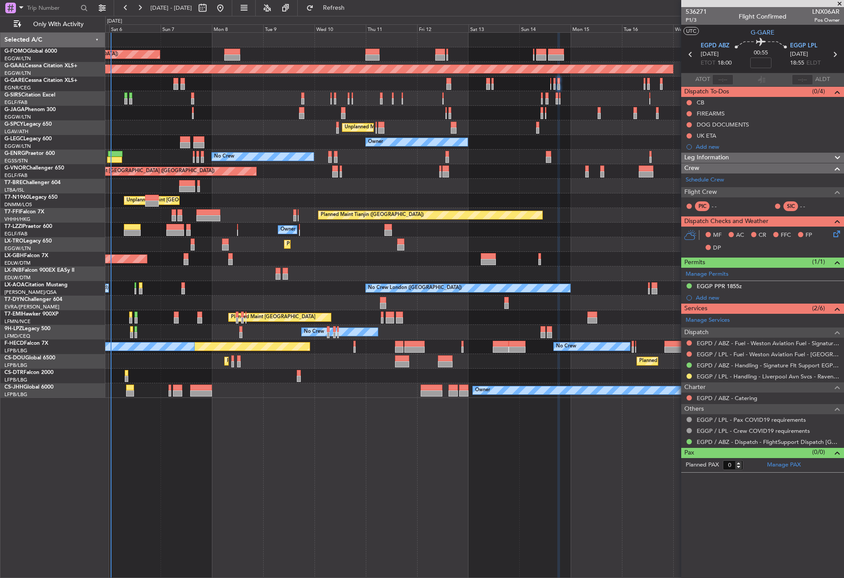
click at [381, 436] on div "Planned Maint [GEOGRAPHIC_DATA] ([GEOGRAPHIC_DATA]) Planned [GEOGRAPHIC_DATA] P…" at bounding box center [474, 305] width 739 height 546
click at [496, 162] on div "No Crew" at bounding box center [474, 157] width 739 height 15
click at [514, 491] on div "Planned Maint [GEOGRAPHIC_DATA] ([GEOGRAPHIC_DATA]) Planned [GEOGRAPHIC_DATA] P…" at bounding box center [474, 305] width 739 height 546
click at [509, 482] on div "Planned Maint [GEOGRAPHIC_DATA] ([GEOGRAPHIC_DATA]) Planned [GEOGRAPHIC_DATA] P…" at bounding box center [474, 305] width 739 height 546
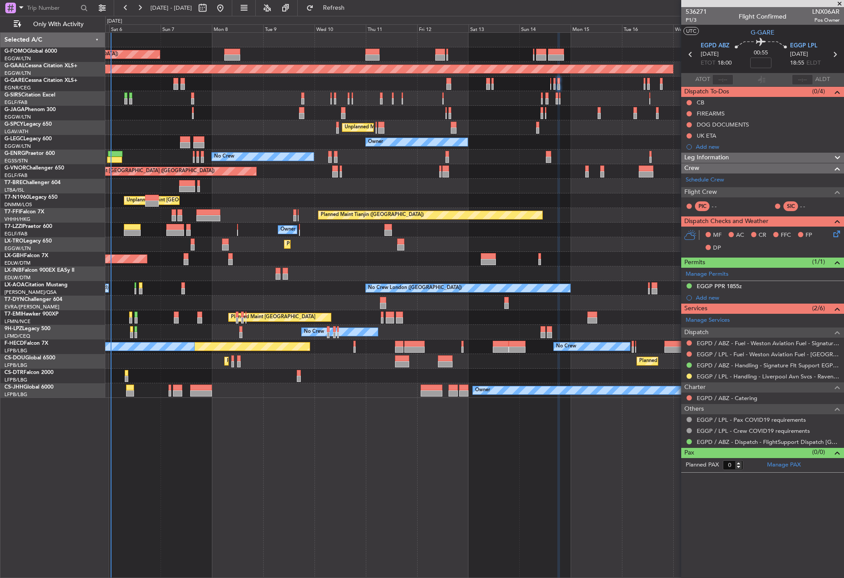
click at [570, 245] on div "Planned Maint Dusseldorf" at bounding box center [474, 244] width 739 height 15
click at [635, 466] on div "Planned Maint [GEOGRAPHIC_DATA] ([GEOGRAPHIC_DATA]) Planned [GEOGRAPHIC_DATA] P…" at bounding box center [474, 305] width 739 height 546
click at [612, 486] on div "Planned Maint [GEOGRAPHIC_DATA] ([GEOGRAPHIC_DATA]) Planned [GEOGRAPHIC_DATA] P…" at bounding box center [474, 305] width 739 height 546
click at [607, 446] on div "Planned Maint [GEOGRAPHIC_DATA] ([GEOGRAPHIC_DATA]) Planned [GEOGRAPHIC_DATA] P…" at bounding box center [474, 305] width 739 height 546
click at [599, 261] on div "Planned Maint Dubai (Dubai Intl) Planned Maint Nurnberg" at bounding box center [474, 259] width 739 height 15
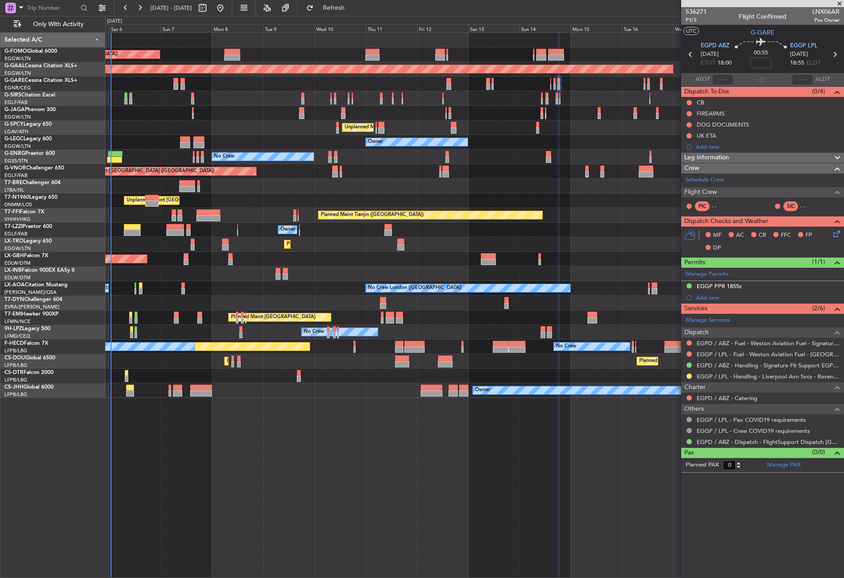
click at [505, 424] on div "Planned Maint [GEOGRAPHIC_DATA] ([GEOGRAPHIC_DATA]) Planned [GEOGRAPHIC_DATA] P…" at bounding box center [474, 305] width 739 height 546
click at [323, 516] on div "Planned Maint [GEOGRAPHIC_DATA] ([GEOGRAPHIC_DATA]) Planned [GEOGRAPHIC_DATA] P…" at bounding box center [474, 305] width 739 height 546
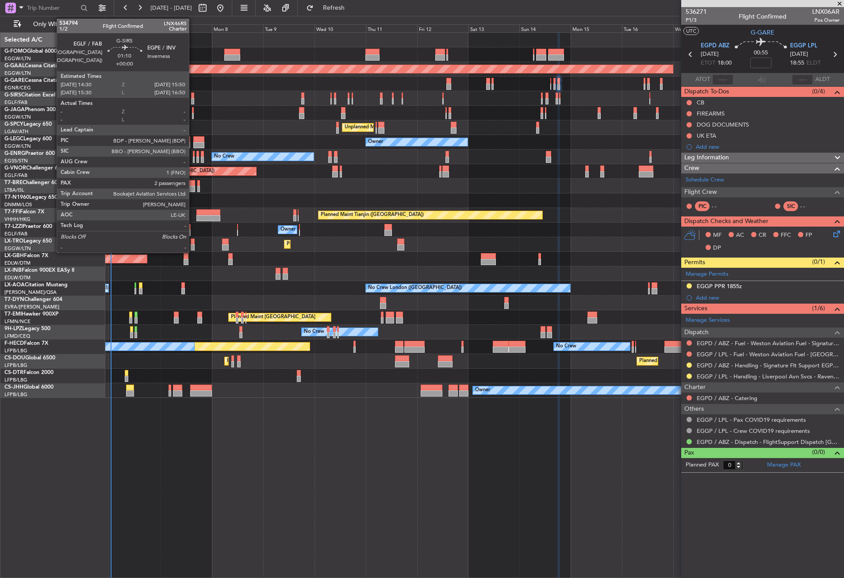
click at [193, 97] on div at bounding box center [192, 95] width 3 height 6
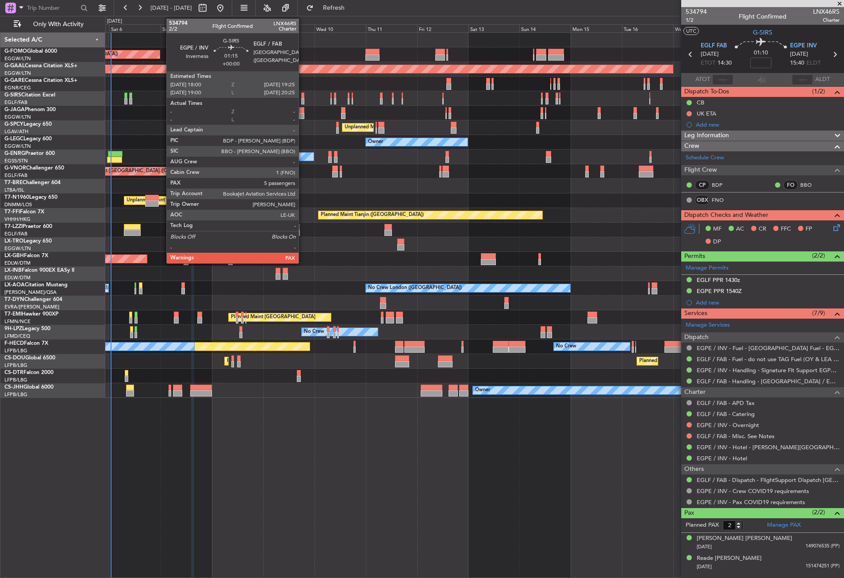
click at [303, 96] on div at bounding box center [302, 95] width 3 height 6
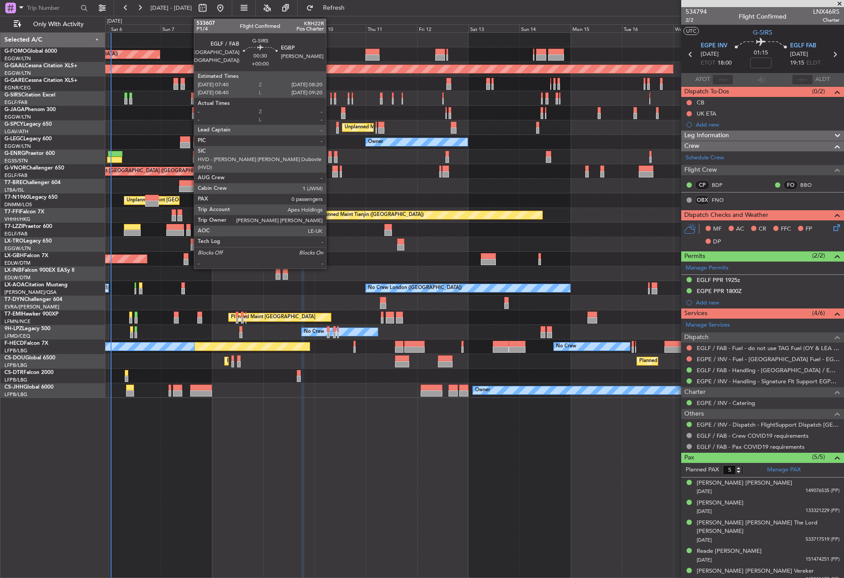
click at [331, 100] on div at bounding box center [332, 101] width 2 height 6
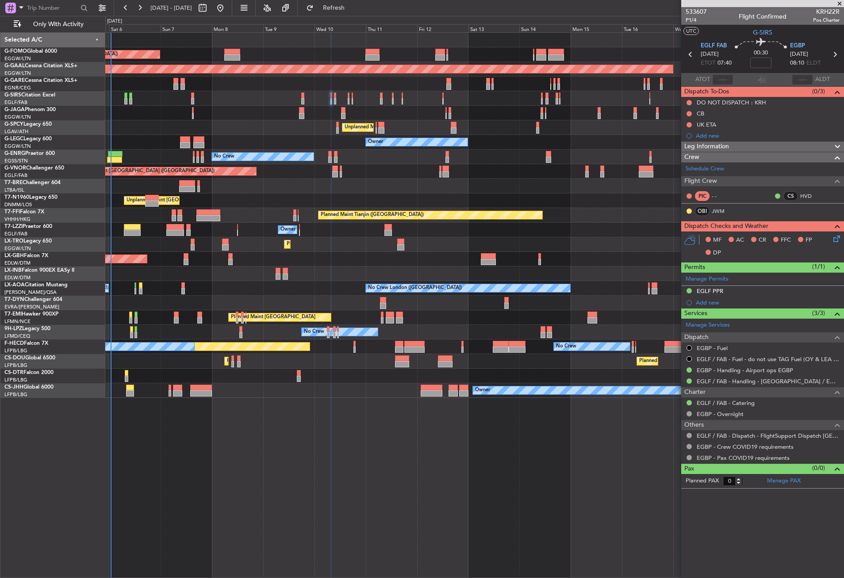
click at [381, 472] on div "Planned Maint [GEOGRAPHIC_DATA] ([GEOGRAPHIC_DATA]) Planned [GEOGRAPHIC_DATA] P…" at bounding box center [474, 305] width 739 height 546
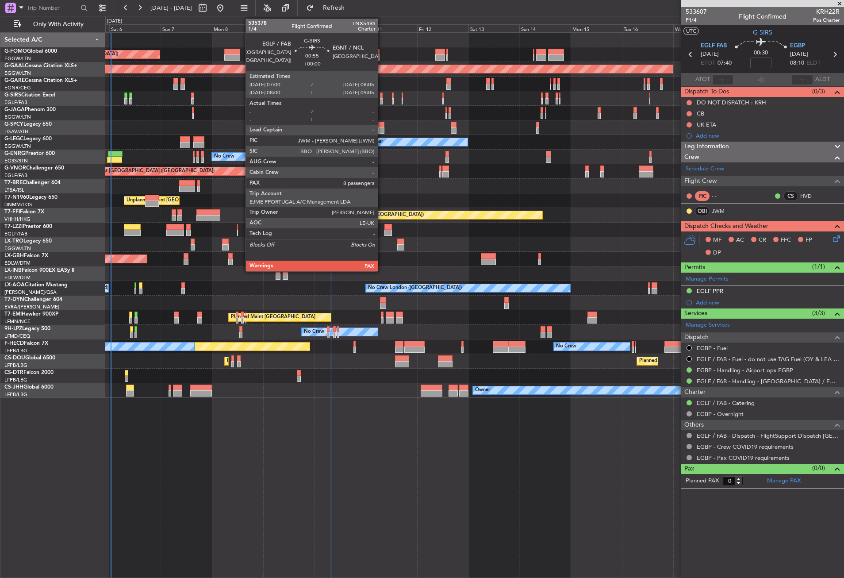
click at [382, 100] on div at bounding box center [381, 101] width 3 height 6
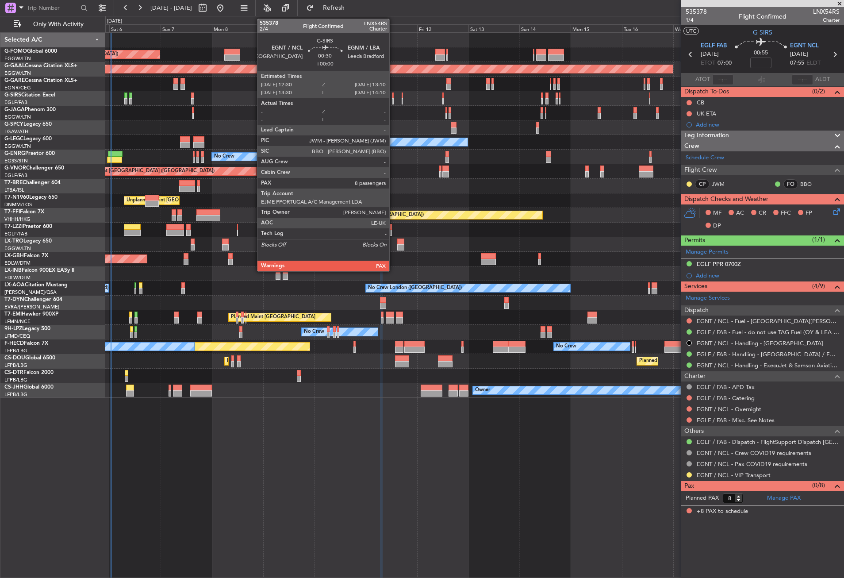
click at [393, 98] on div at bounding box center [393, 101] width 2 height 6
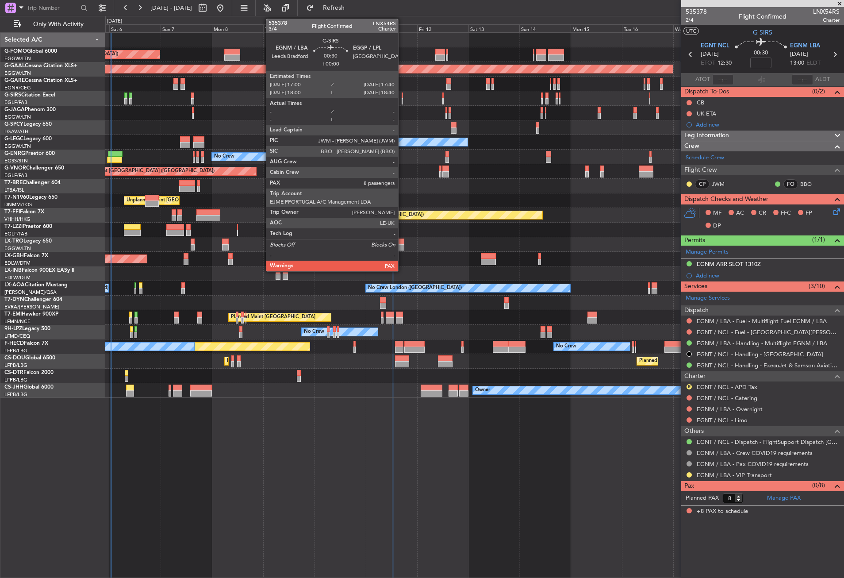
click at [402, 101] on div at bounding box center [403, 101] width 2 height 6
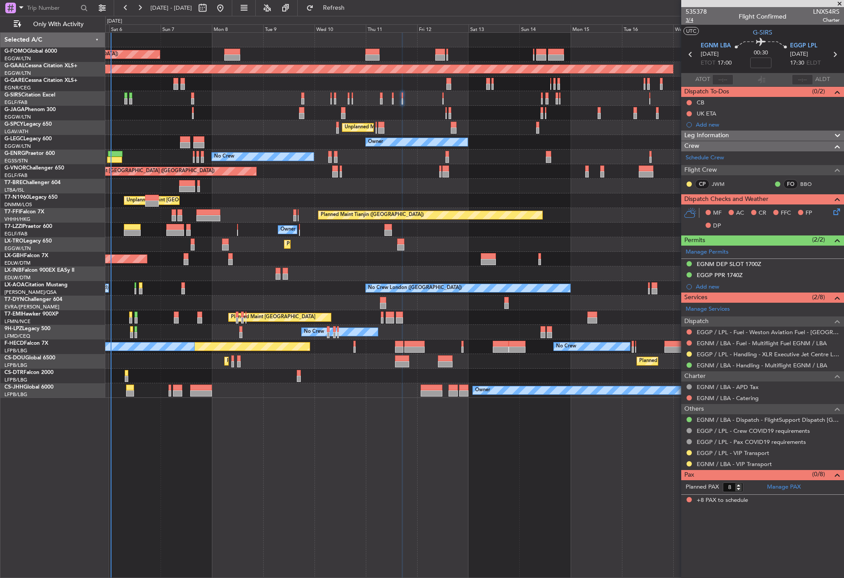
click at [689, 20] on span "3/4" at bounding box center [696, 20] width 21 height 8
click at [691, 272] on button at bounding box center [689, 274] width 5 height 5
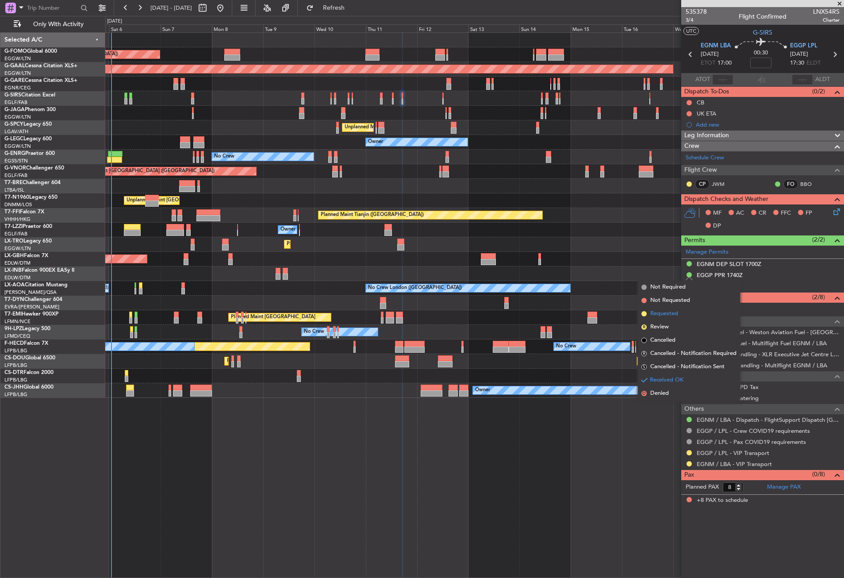
click at [658, 314] on span "Requested" at bounding box center [665, 313] width 28 height 9
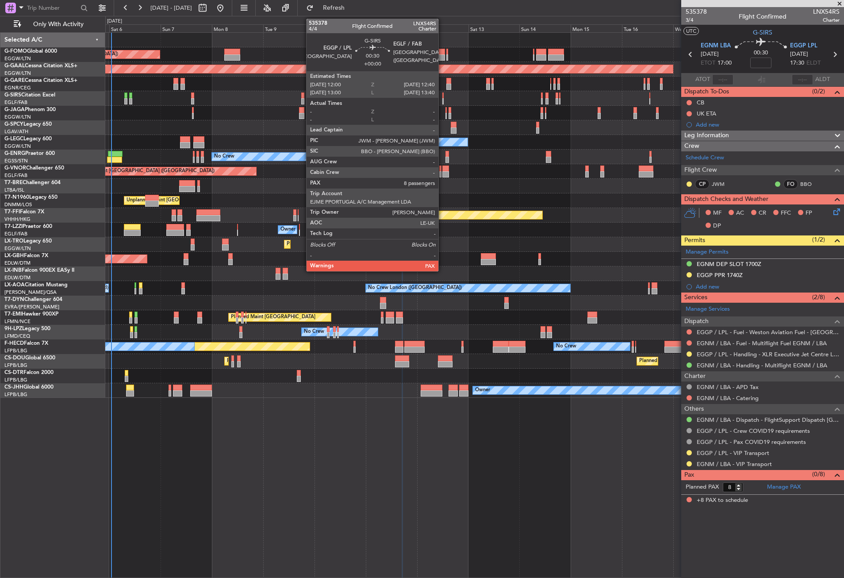
click at [443, 99] on div at bounding box center [444, 101] width 2 height 6
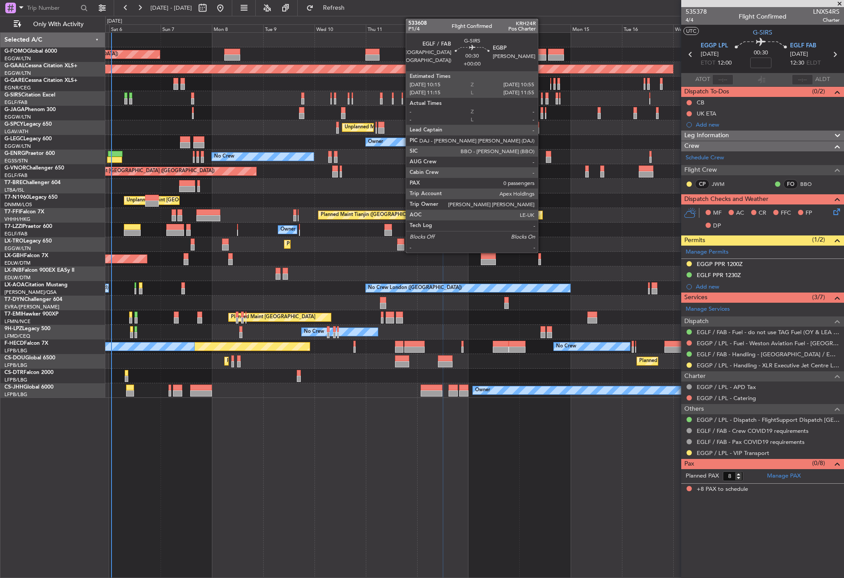
click at [542, 97] on div at bounding box center [542, 95] width 2 height 6
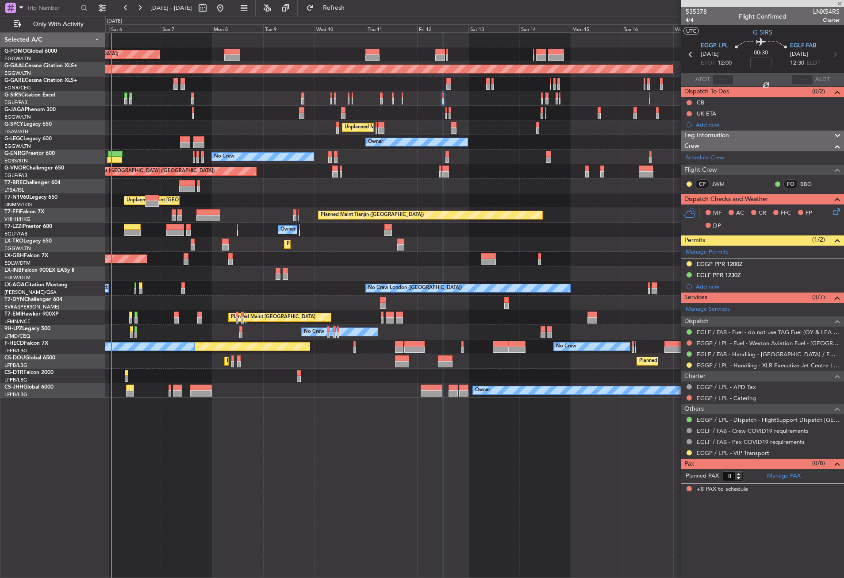
type input "0"
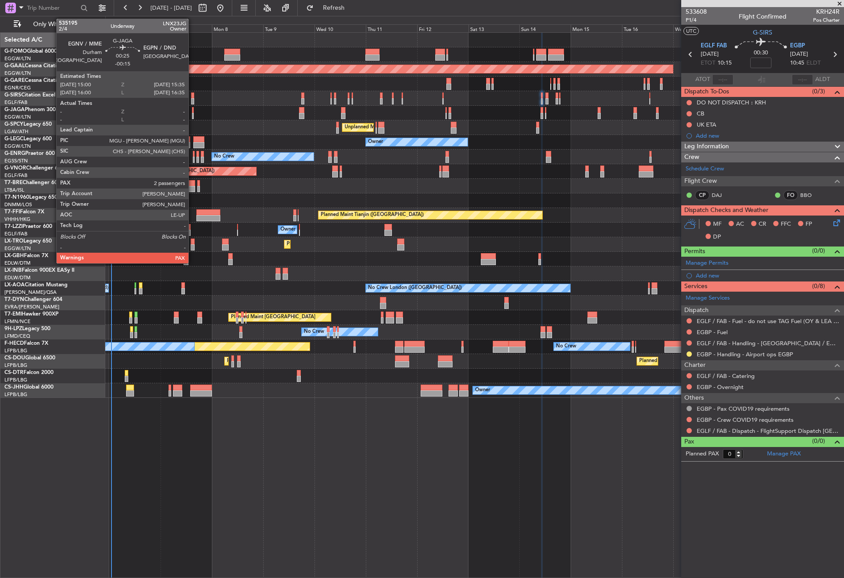
click at [193, 111] on div at bounding box center [192, 110] width 1 height 6
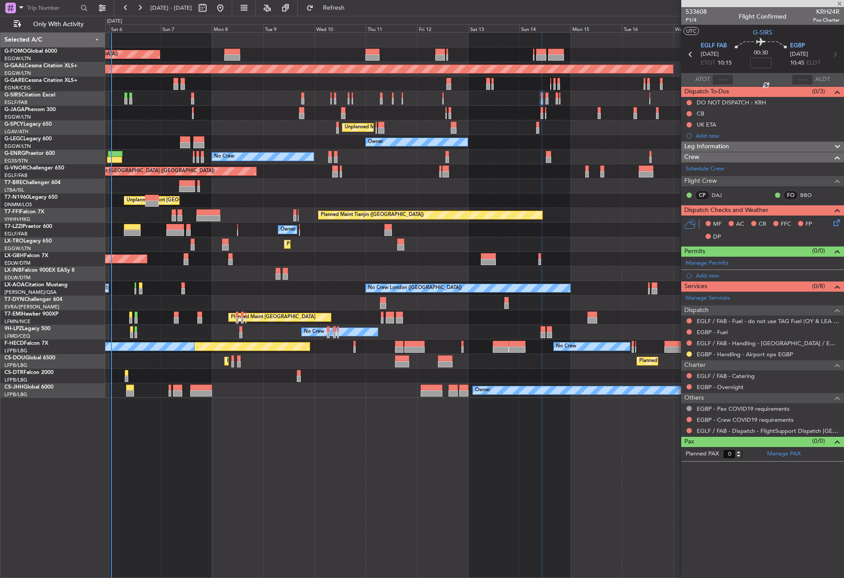
type input "-00:15"
type input "2"
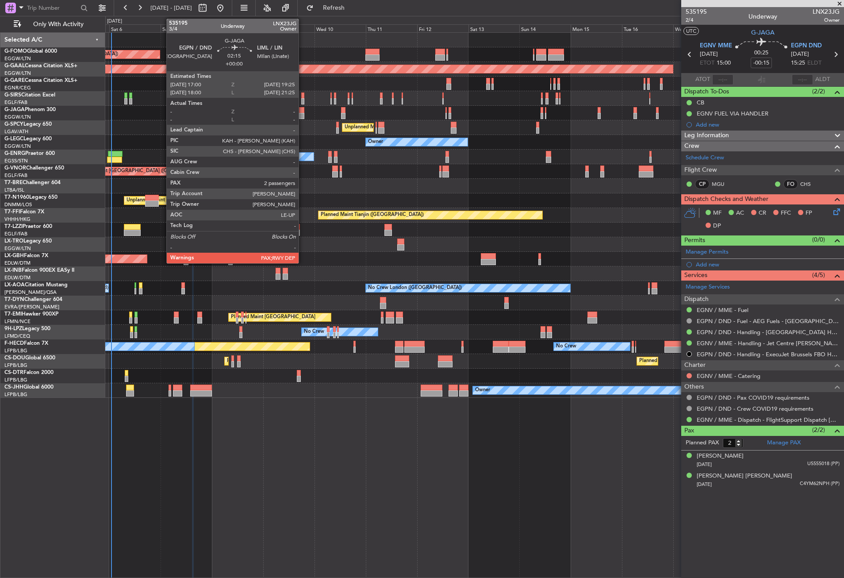
click at [303, 116] on div at bounding box center [301, 116] width 5 height 6
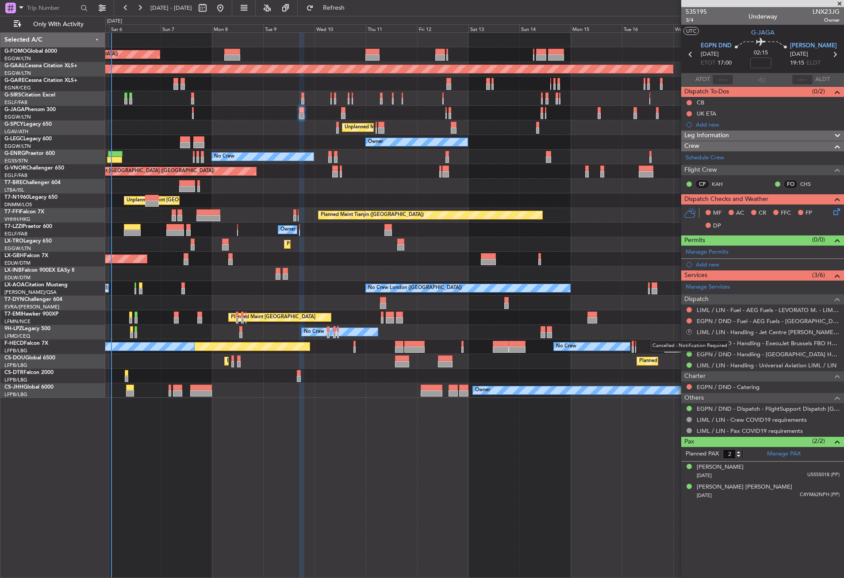
click at [689, 329] on button "R" at bounding box center [689, 331] width 5 height 5
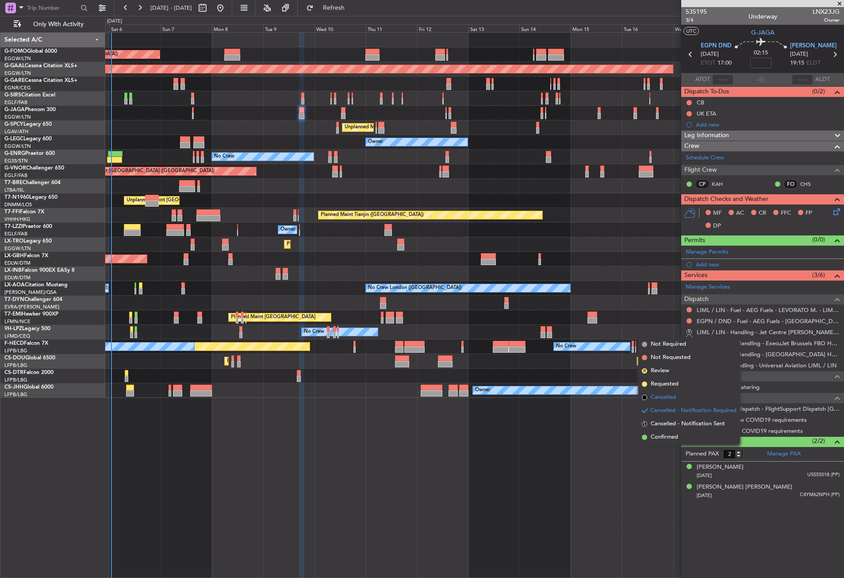
click at [660, 394] on span "Cancelled" at bounding box center [663, 397] width 25 height 9
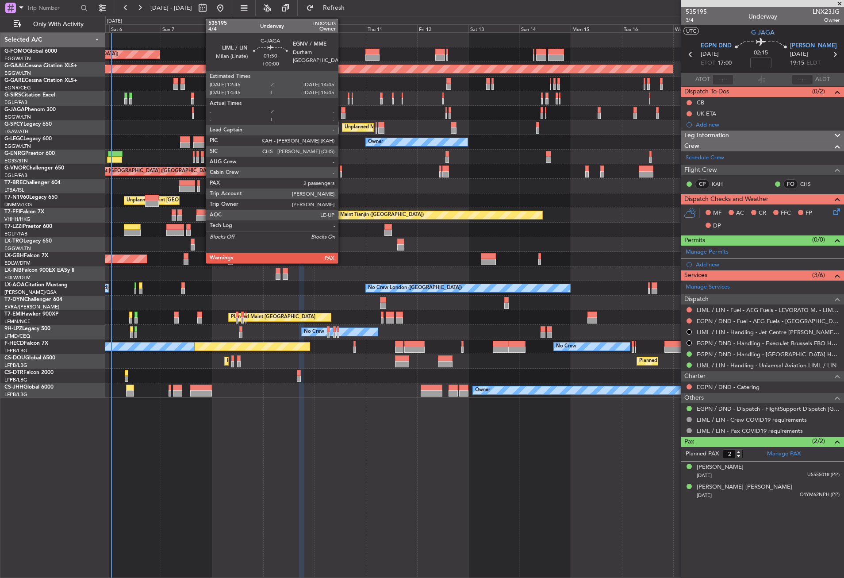
click at [342, 115] on div at bounding box center [343, 116] width 4 height 6
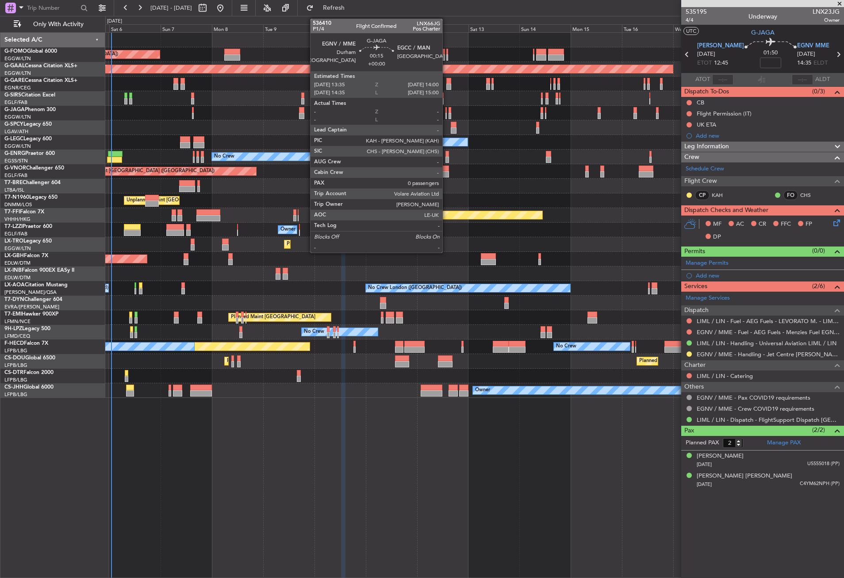
click at [447, 116] on div at bounding box center [446, 116] width 1 height 6
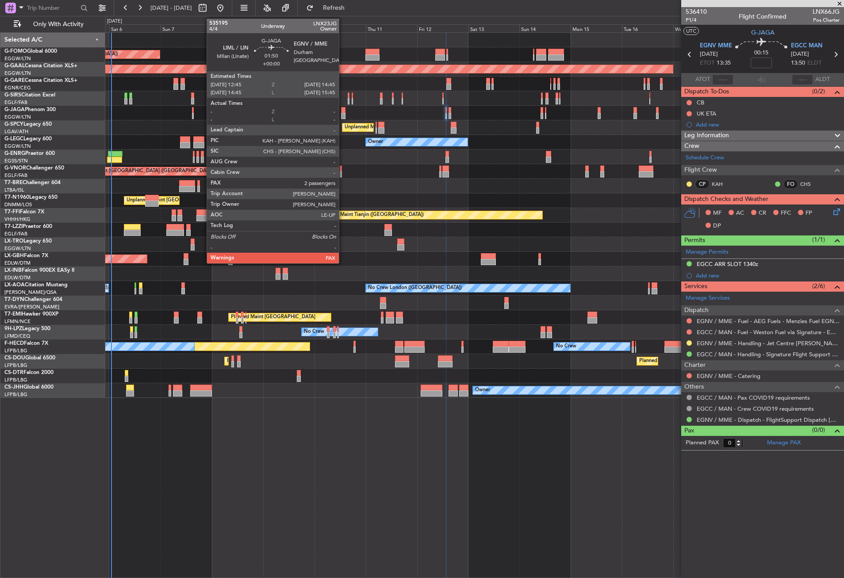
click at [343, 114] on div at bounding box center [343, 116] width 4 height 6
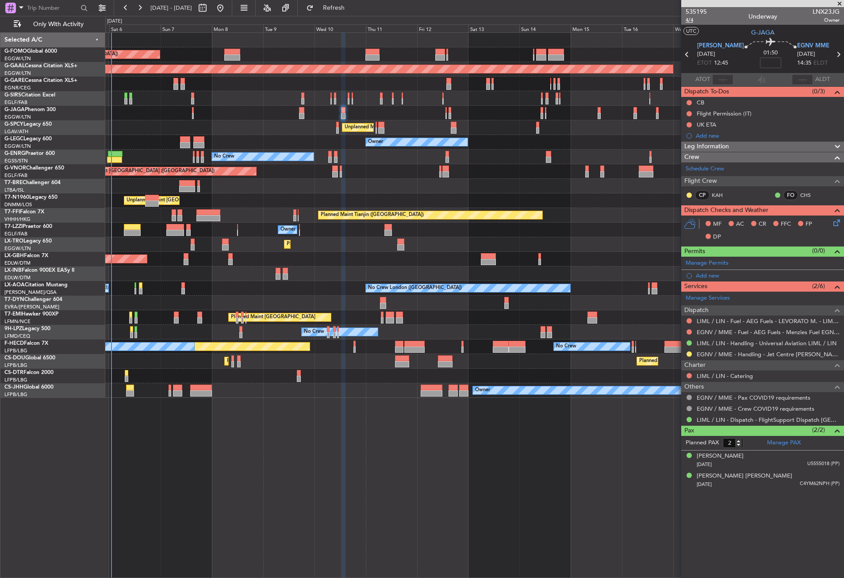
click at [688, 20] on span "4/4" at bounding box center [696, 20] width 21 height 8
click at [688, 112] on button at bounding box center [689, 113] width 5 height 5
click at [682, 162] on span "Cancelled" at bounding box center [691, 166] width 25 height 9
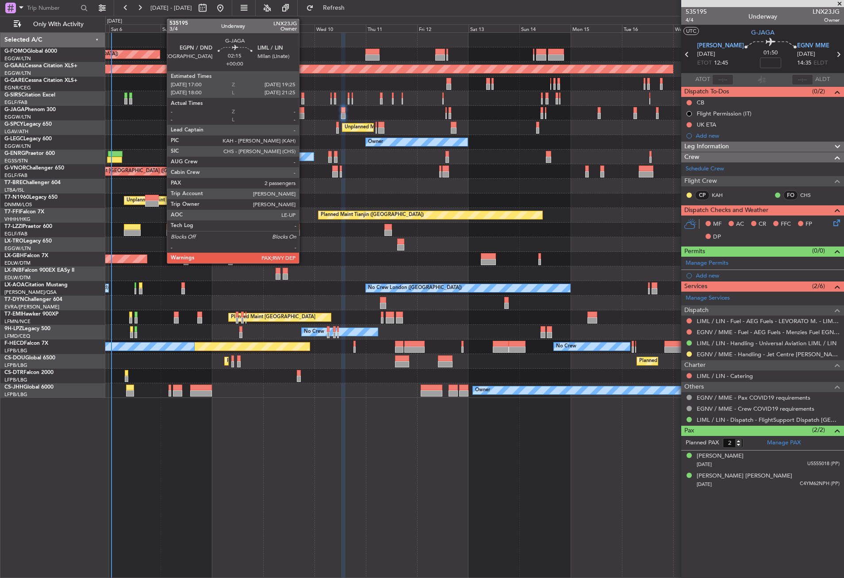
click at [303, 112] on div at bounding box center [301, 110] width 5 height 6
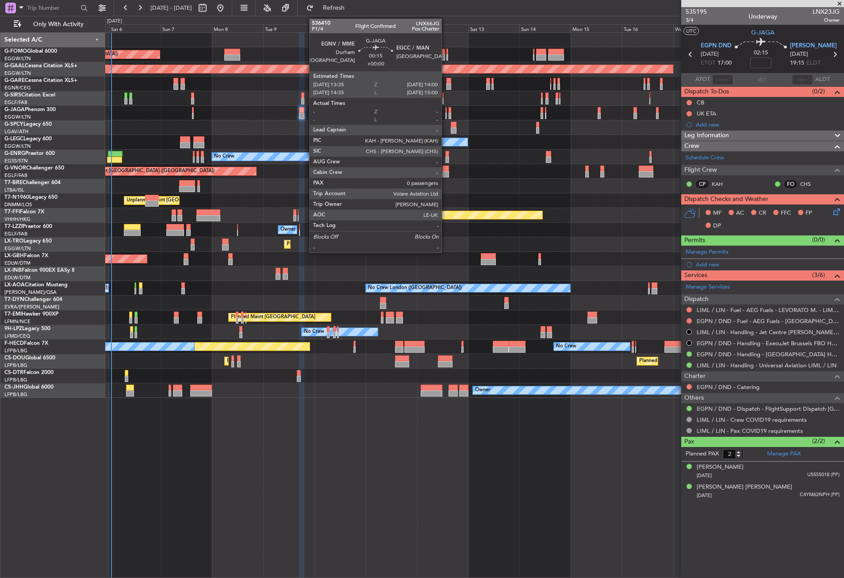
click at [446, 113] on div at bounding box center [446, 116] width 1 height 6
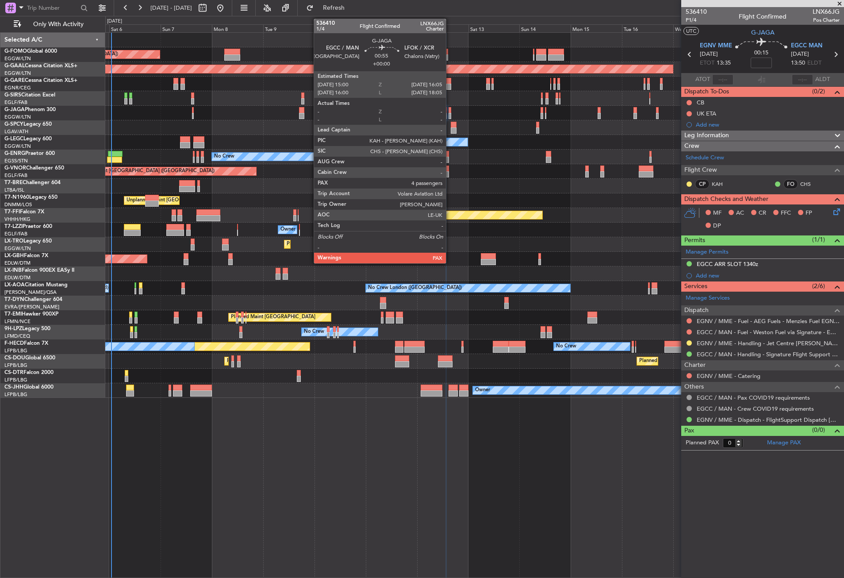
click at [450, 114] on div at bounding box center [450, 116] width 3 height 6
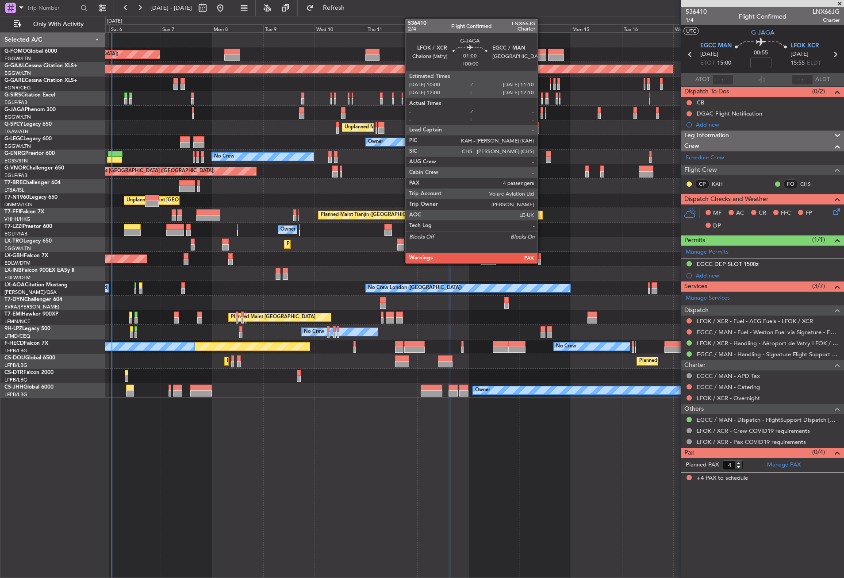
click at [542, 112] on div at bounding box center [542, 110] width 3 height 6
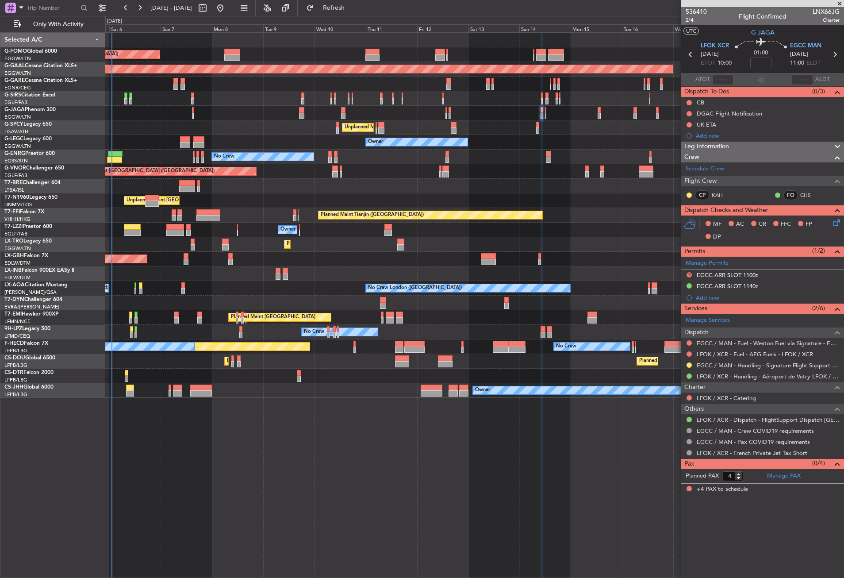
click at [690, 362] on div at bounding box center [689, 365] width 7 height 7
click at [688, 364] on button at bounding box center [689, 364] width 5 height 5
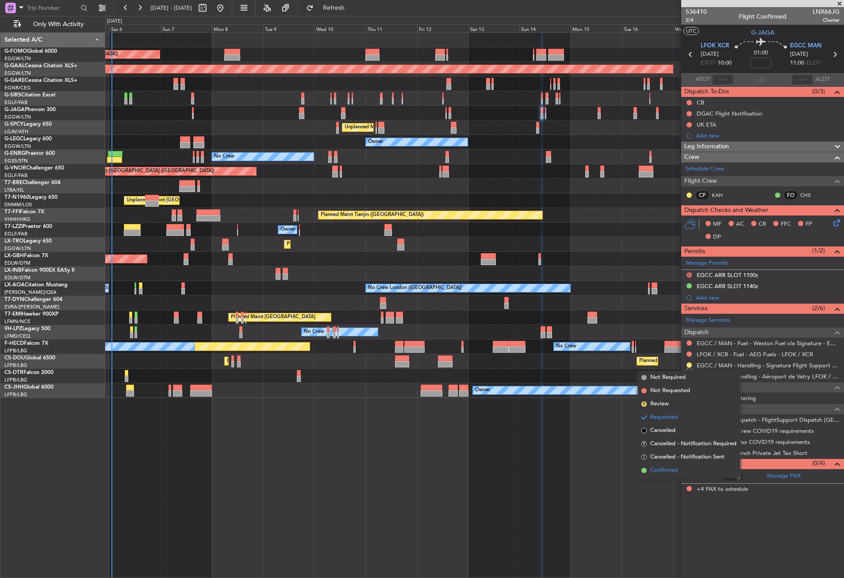
click at [665, 468] on span "Confirmed" at bounding box center [664, 470] width 27 height 9
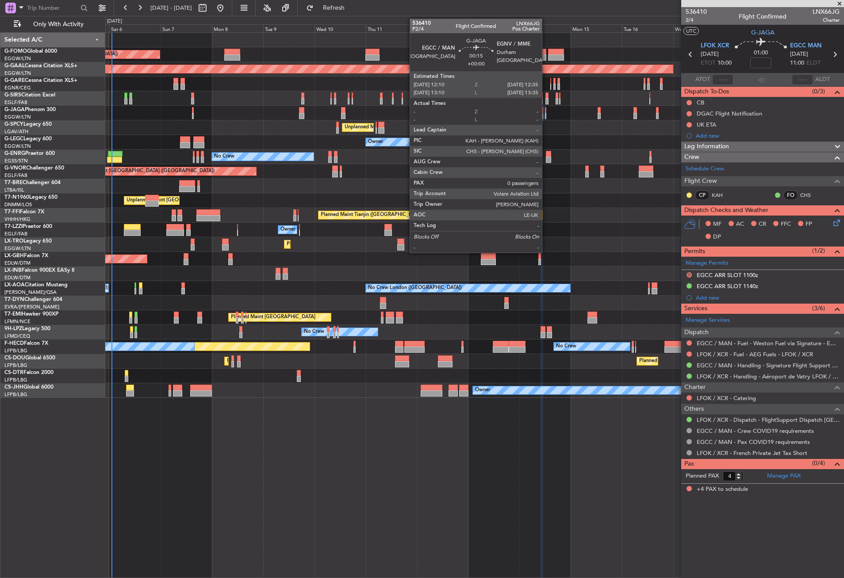
click at [546, 114] on div at bounding box center [545, 116] width 1 height 6
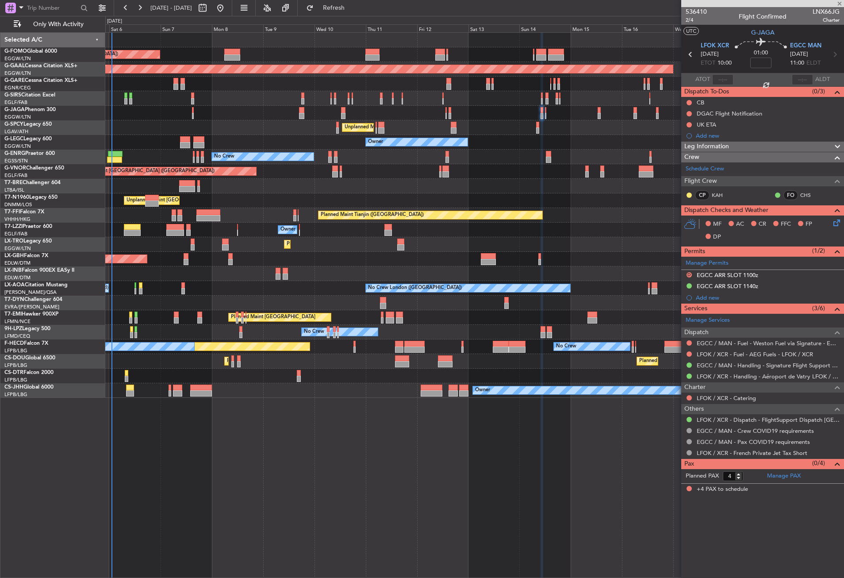
type input "0"
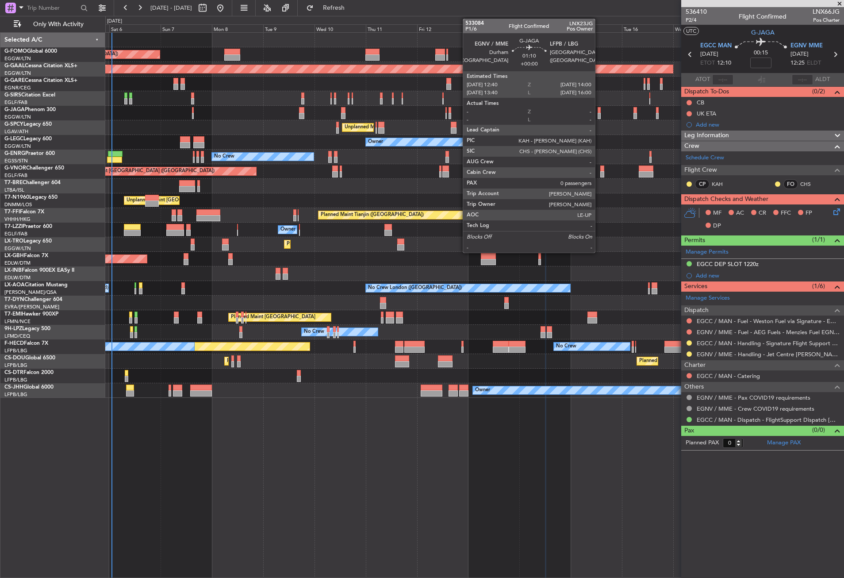
click at [599, 114] on div at bounding box center [599, 116] width 3 height 6
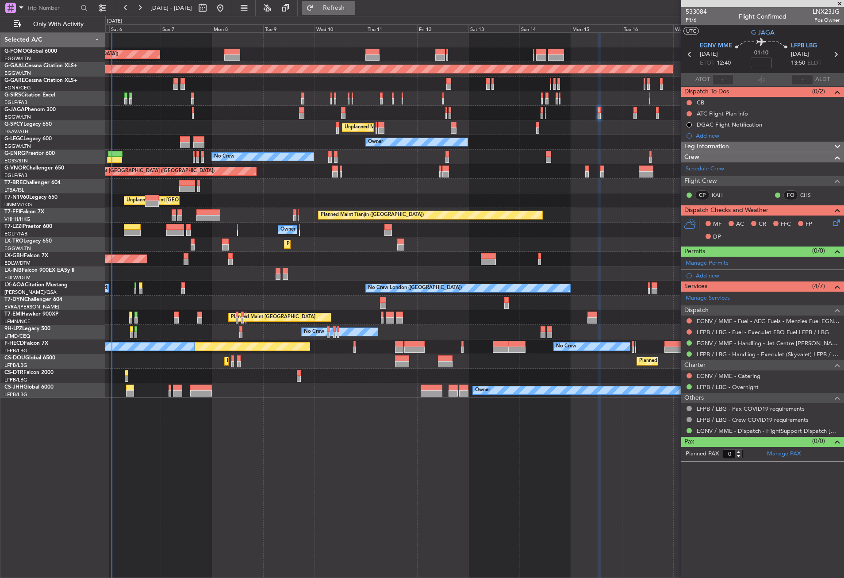
click at [339, 11] on button "Refresh" at bounding box center [328, 8] width 53 height 14
click at [353, 432] on div "Planned Maint [GEOGRAPHIC_DATA] ([GEOGRAPHIC_DATA]) Planned [GEOGRAPHIC_DATA] P…" at bounding box center [474, 305] width 739 height 546
click at [466, 512] on div "Planned Maint [GEOGRAPHIC_DATA] ([GEOGRAPHIC_DATA]) Planned [GEOGRAPHIC_DATA] P…" at bounding box center [474, 305] width 739 height 546
